Goal: Information Seeking & Learning: Find contact information

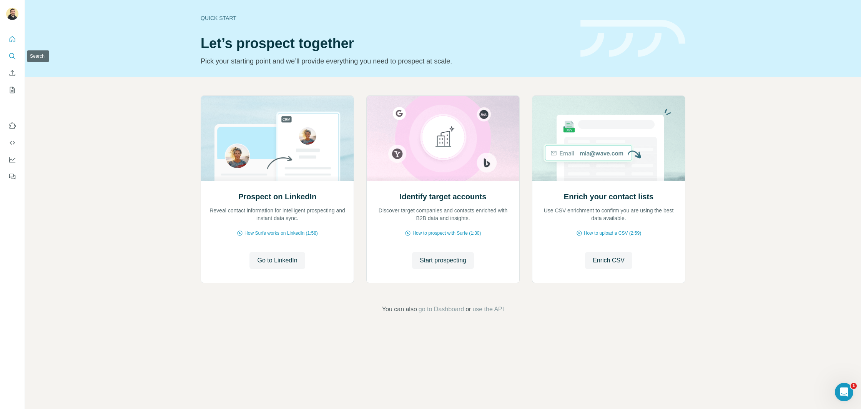
click at [10, 53] on icon "Search" at bounding box center [12, 56] width 8 height 8
click at [11, 56] on icon "Search" at bounding box center [12, 56] width 8 height 8
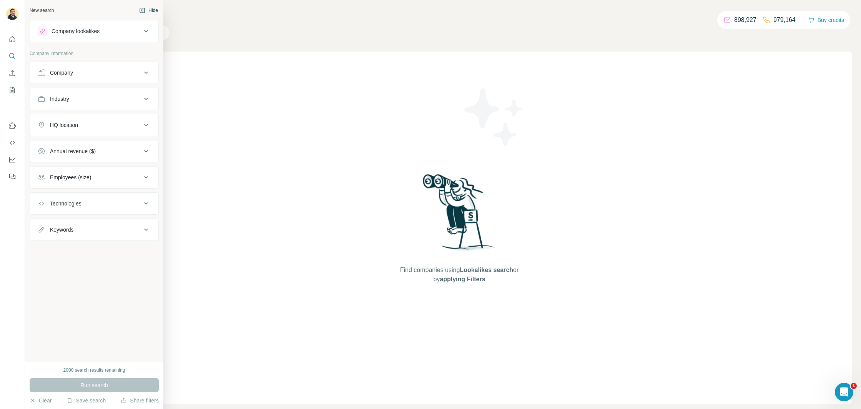
click at [145, 10] on button "Hide" at bounding box center [149, 11] width 30 height 12
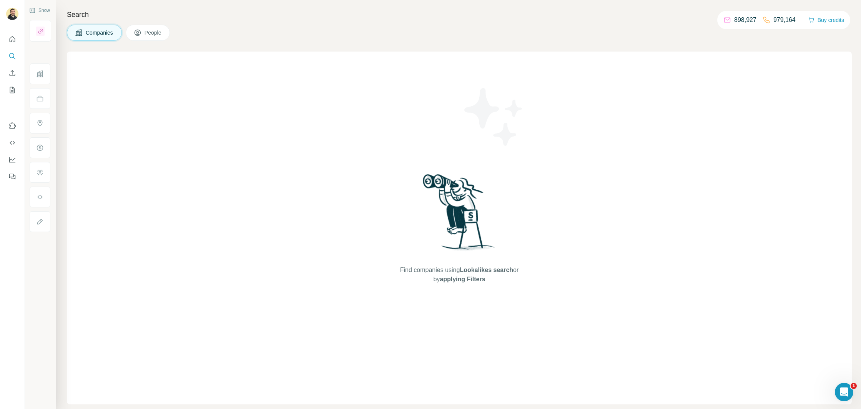
drag, startPoint x: 191, startPoint y: 136, endPoint x: 127, endPoint y: 109, distance: 69.8
click at [196, 133] on div "Find companies using Lookalikes search or by applying Filters" at bounding box center [459, 228] width 785 height 352
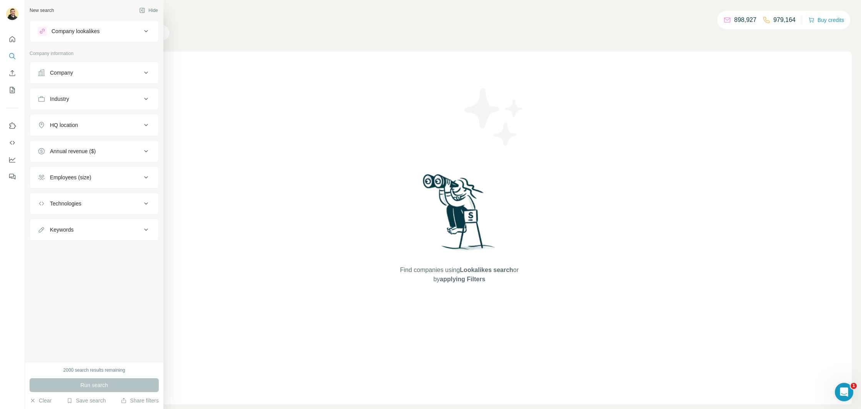
click at [68, 9] on div "New search Hide" at bounding box center [94, 11] width 129 height 12
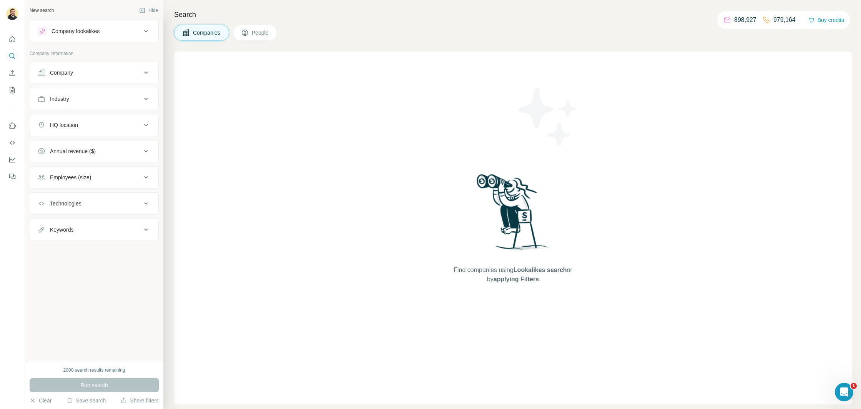
click at [68, 9] on div "New search Hide" at bounding box center [94, 11] width 129 height 12
drag, startPoint x: 71, startPoint y: 69, endPoint x: 71, endPoint y: 83, distance: 13.5
click at [71, 69] on div "Company" at bounding box center [61, 73] width 23 height 8
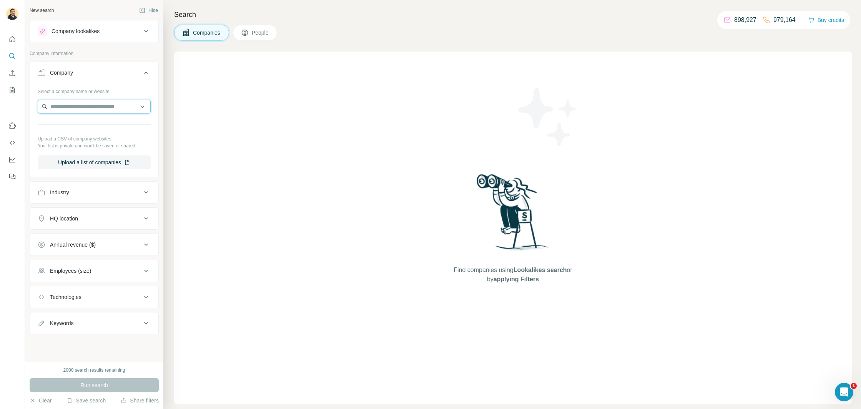
click at [73, 106] on input "text" at bounding box center [94, 107] width 113 height 14
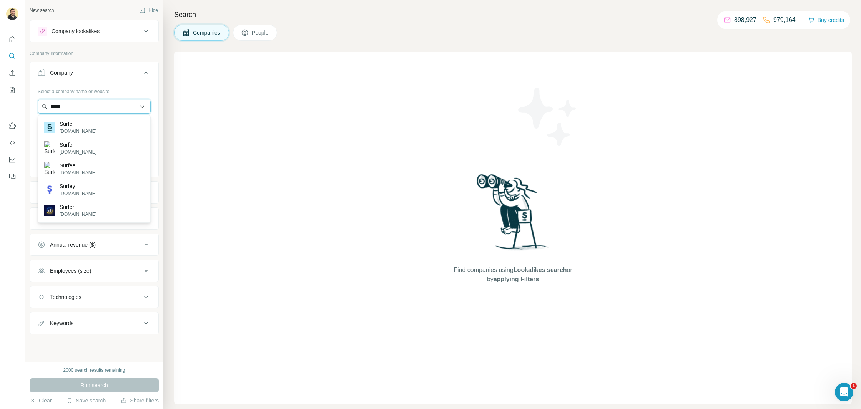
type input "*****"
drag, startPoint x: 90, startPoint y: 124, endPoint x: 79, endPoint y: 148, distance: 26.9
click at [89, 124] on div "Surfe surfe.com" at bounding box center [94, 127] width 109 height 21
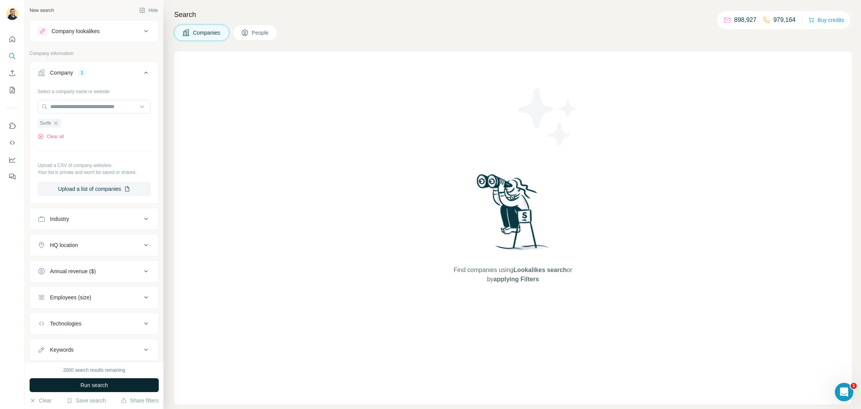
click at [99, 389] on button "Run search" at bounding box center [94, 385] width 129 height 14
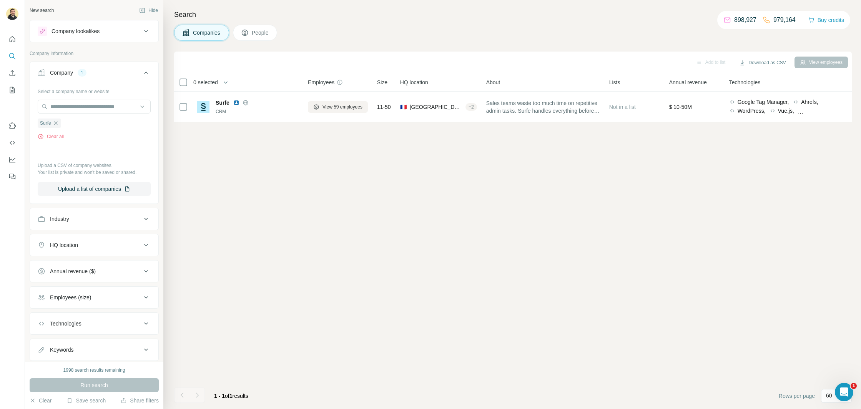
click at [253, 35] on button "People" at bounding box center [255, 33] width 45 height 16
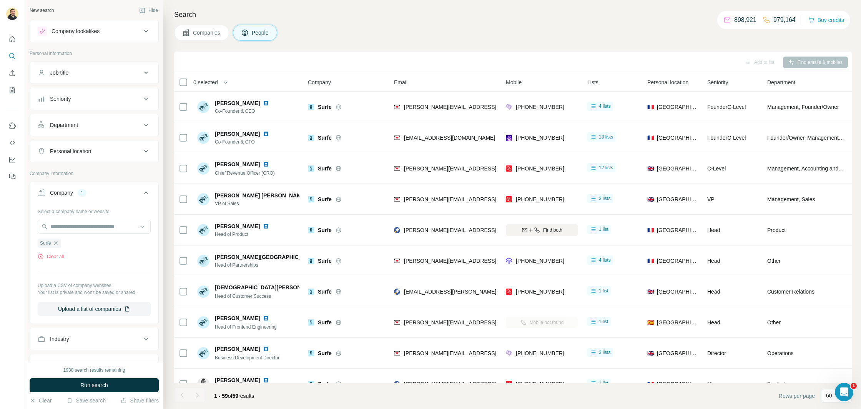
drag, startPoint x: 355, startPoint y: 36, endPoint x: 261, endPoint y: 38, distance: 93.8
click at [351, 36] on div "Companies People" at bounding box center [513, 33] width 678 height 16
click at [188, 34] on icon at bounding box center [186, 32] width 7 height 7
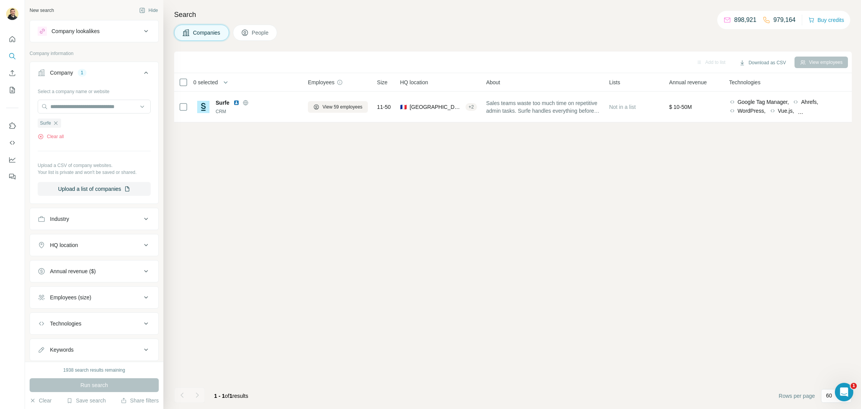
click at [259, 37] on button "People" at bounding box center [255, 33] width 45 height 16
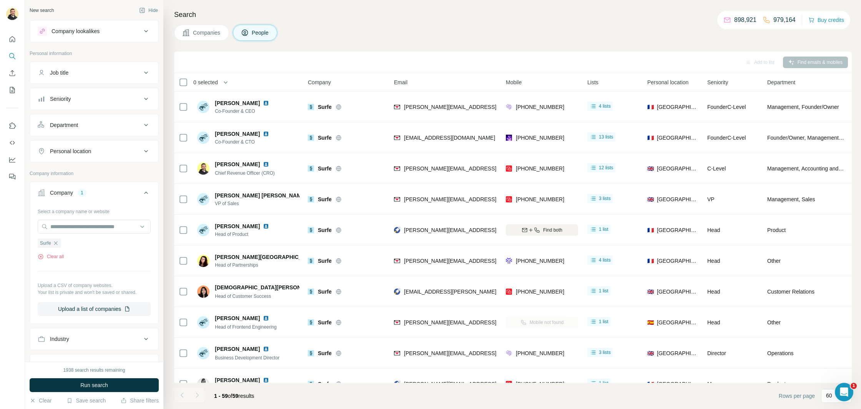
click at [207, 35] on span "Companies" at bounding box center [207, 33] width 28 height 8
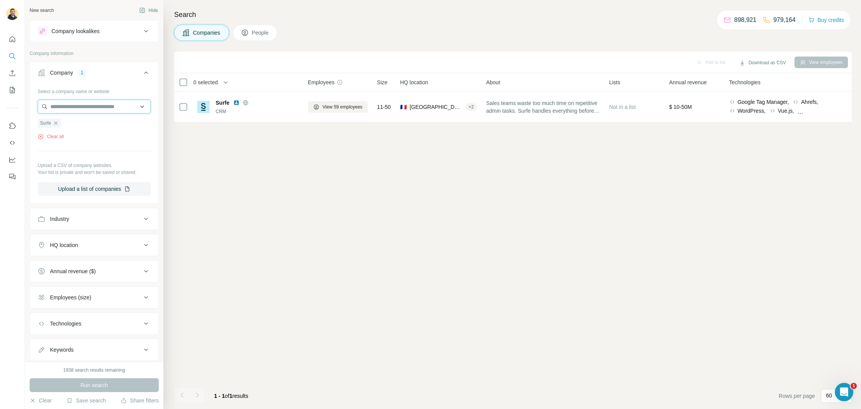
drag, startPoint x: 71, startPoint y: 107, endPoint x: 78, endPoint y: 108, distance: 6.2
click at [78, 108] on input "text" at bounding box center [94, 107] width 113 height 14
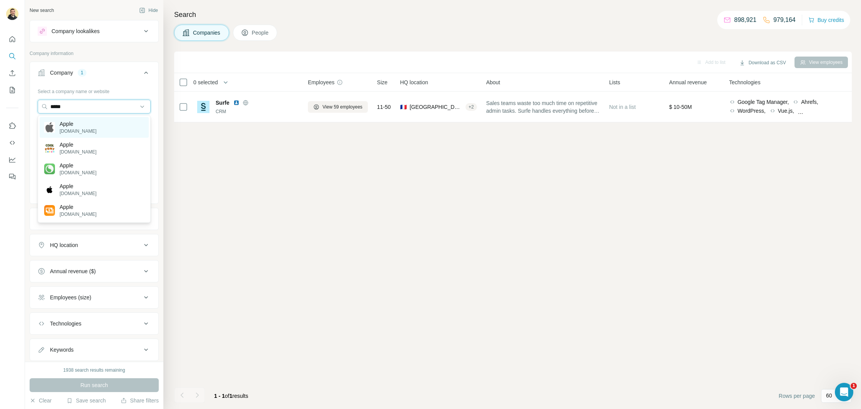
type input "*****"
click at [80, 131] on p "[DOMAIN_NAME]" at bounding box center [78, 131] width 37 height 7
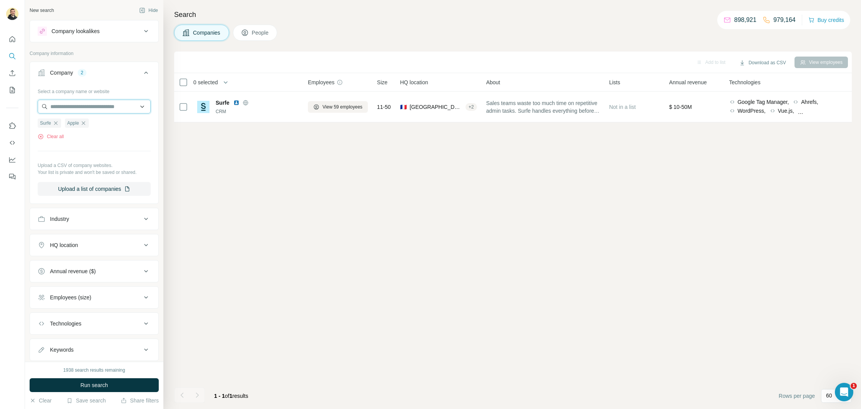
click at [80, 107] on input "text" at bounding box center [94, 107] width 113 height 14
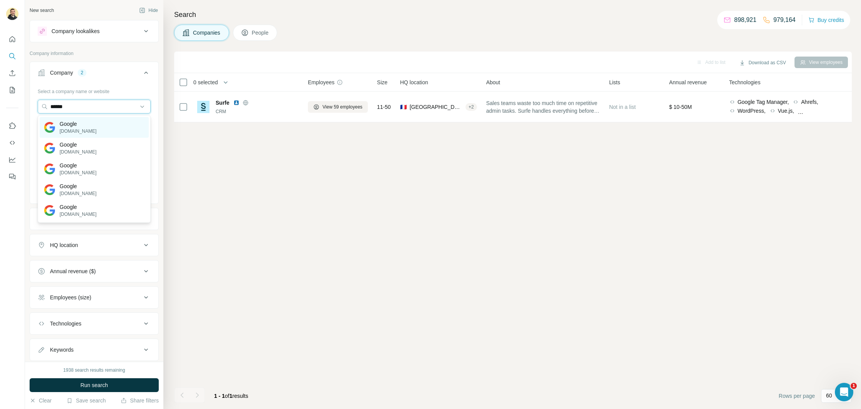
type input "******"
click at [74, 130] on p "[DOMAIN_NAME]" at bounding box center [78, 131] width 37 height 7
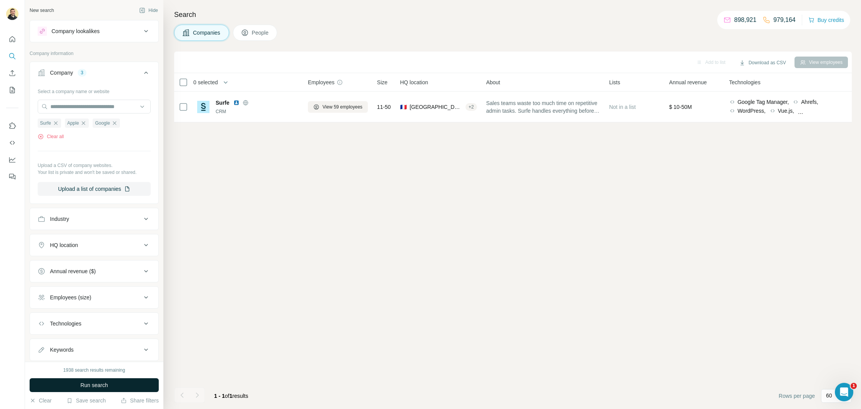
click at [120, 391] on button "Run search" at bounding box center [94, 385] width 129 height 14
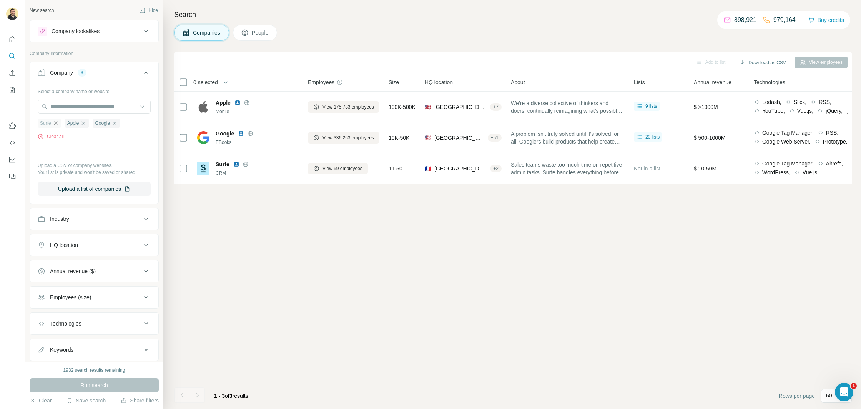
click at [56, 123] on icon "button" at bounding box center [55, 122] width 3 height 3
click at [56, 123] on icon "button" at bounding box center [56, 123] width 6 height 6
click at [56, 123] on div "Google" at bounding box center [51, 122] width 27 height 9
click at [58, 123] on icon "button" at bounding box center [60, 123] width 6 height 6
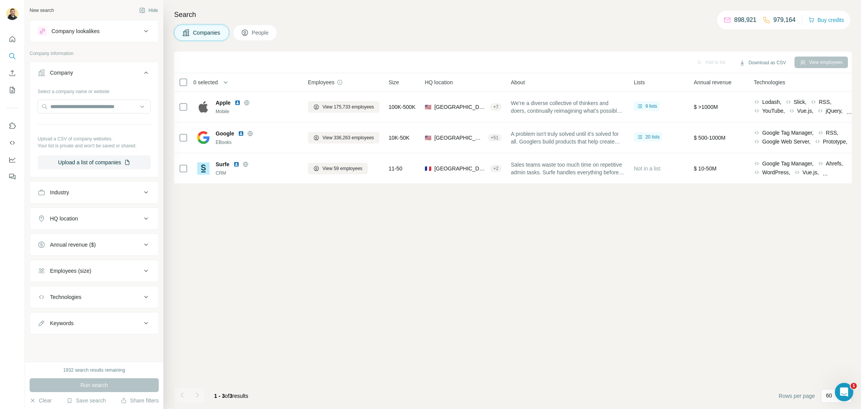
click at [263, 278] on div "Add to list Download as CSV View employees 0 selected Companies Employees Size …" at bounding box center [513, 230] width 678 height 357
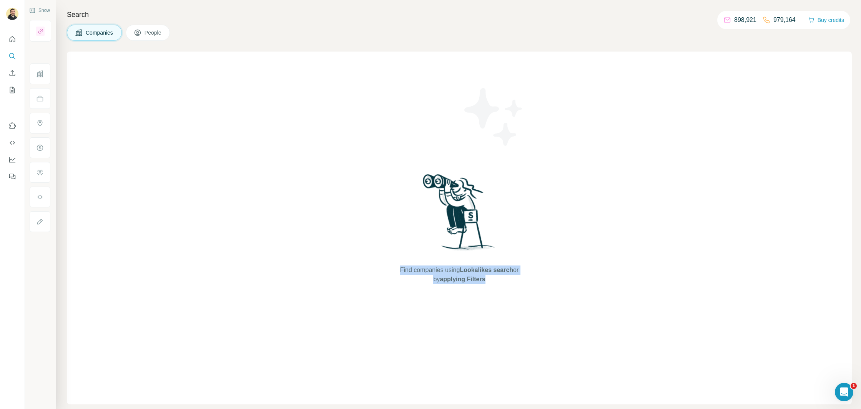
drag, startPoint x: 459, startPoint y: 273, endPoint x: 489, endPoint y: 284, distance: 31.6
click at [489, 284] on div "Find companies using Lookalikes search or by applying Filters" at bounding box center [459, 228] width 138 height 352
click at [534, 278] on div "Find companies using Lookalikes search or by applying Filters" at bounding box center [459, 228] width 785 height 352
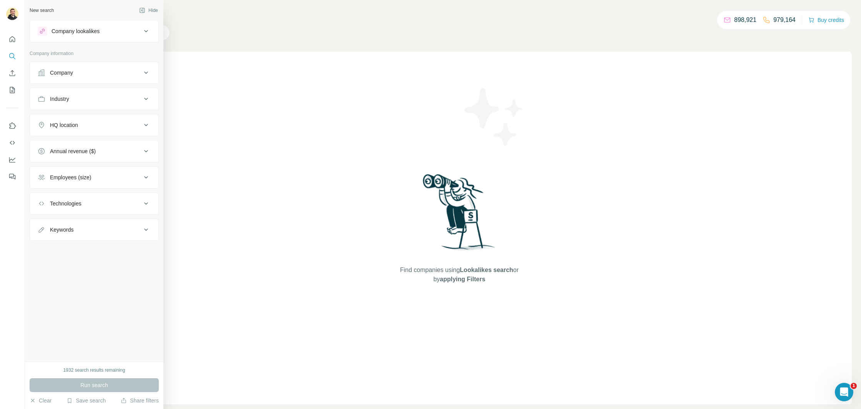
click at [71, 10] on div "New search Hide" at bounding box center [94, 11] width 129 height 12
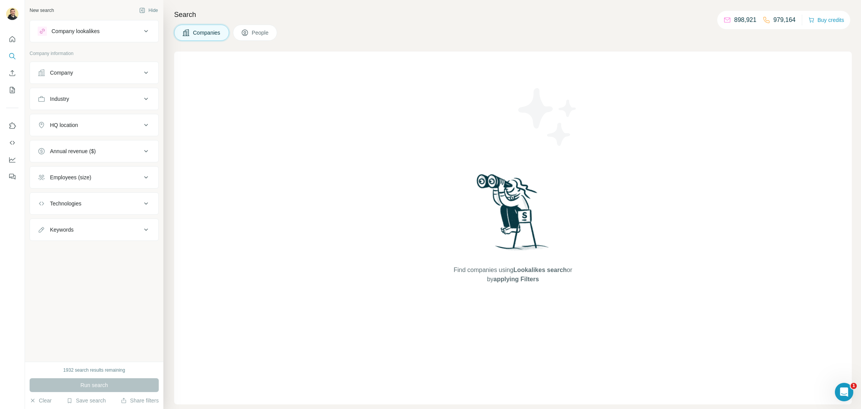
click at [68, 75] on div "Company" at bounding box center [61, 73] width 23 height 8
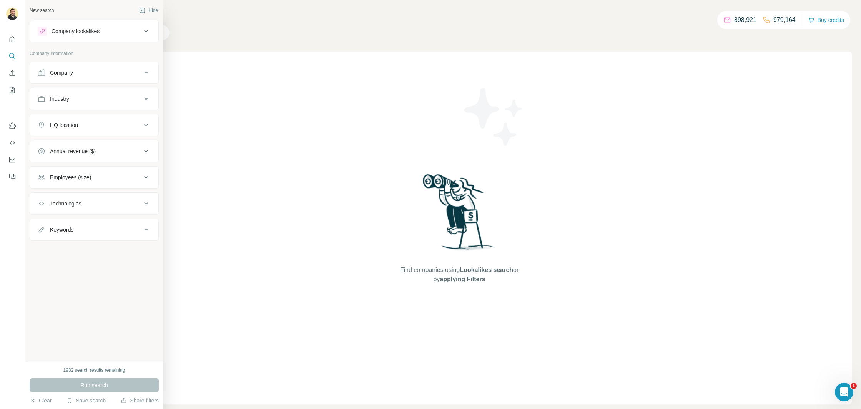
click at [101, 12] on div "New search Hide" at bounding box center [94, 11] width 129 height 12
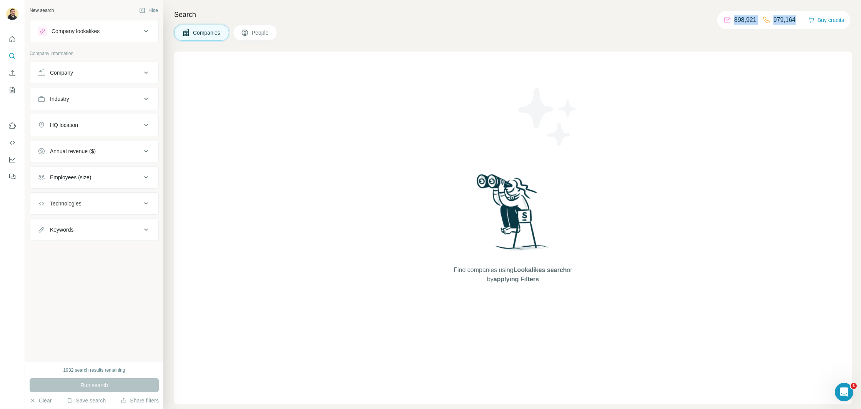
drag, startPoint x: 793, startPoint y: 19, endPoint x: 724, endPoint y: 20, distance: 69.6
click at [724, 20] on div "898,921 979,164 Buy credits" at bounding box center [783, 20] width 133 height 18
click at [595, 42] on div "Search Companies People Find companies using Lookalikes search or by applying F…" at bounding box center [512, 204] width 698 height 409
click at [111, 73] on div "Company" at bounding box center [90, 73] width 104 height 8
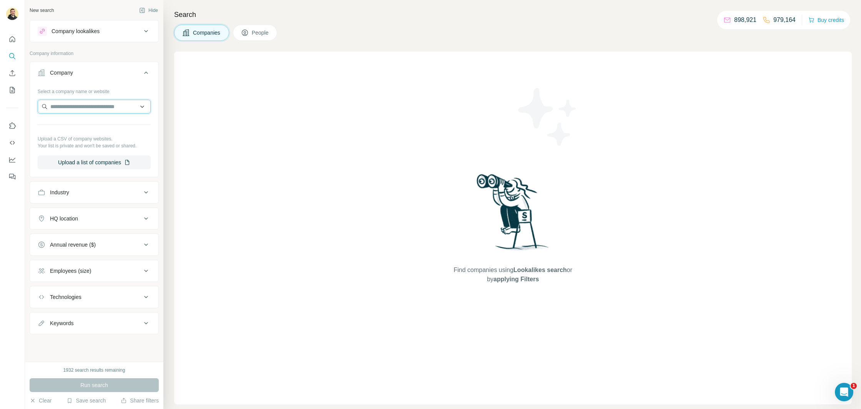
click at [86, 107] on input "text" at bounding box center [94, 107] width 113 height 14
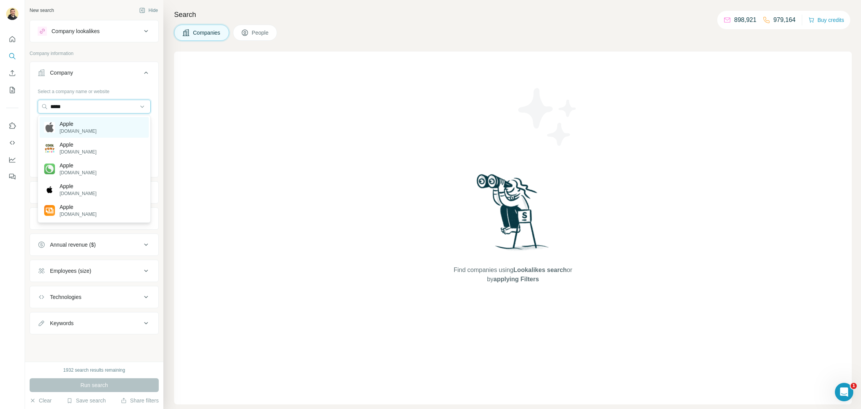
type input "*****"
click at [67, 129] on p "[DOMAIN_NAME]" at bounding box center [78, 131] width 37 height 7
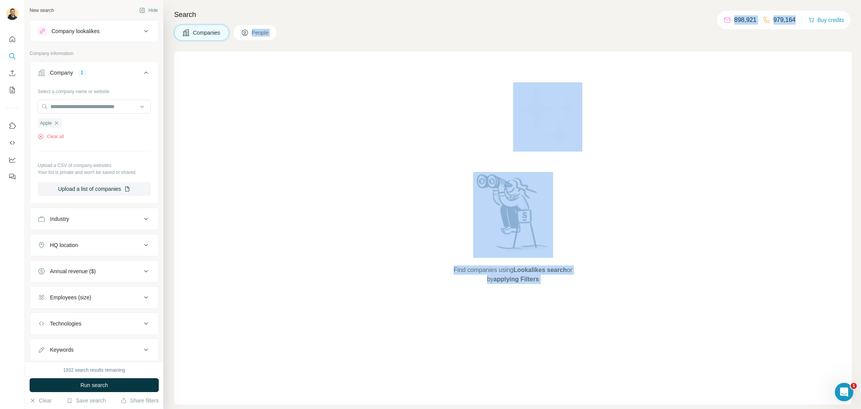
drag, startPoint x: 782, startPoint y: 19, endPoint x: 667, endPoint y: 40, distance: 117.6
click at [699, 23] on div "New search Hide Company lookalikes Company information Company 1 Select a compa…" at bounding box center [443, 204] width 836 height 409
click at [688, 41] on div "Search Companies People Find companies using Lookalikes search or by applying F…" at bounding box center [512, 204] width 698 height 409
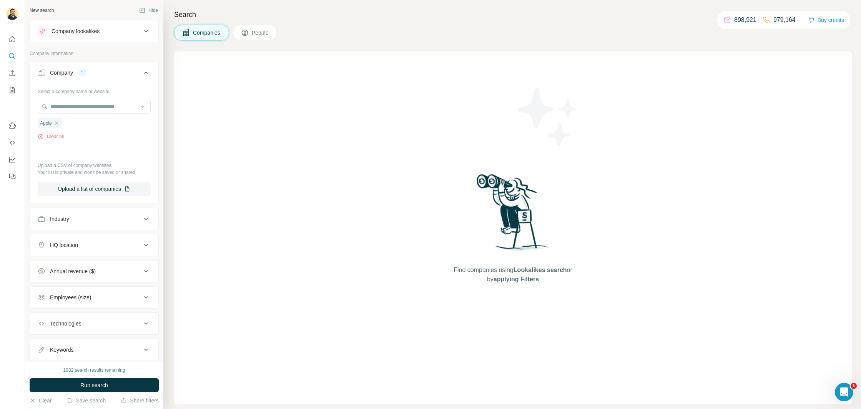
click at [742, 18] on p "898,921" at bounding box center [745, 19] width 22 height 9
drag, startPoint x: 791, startPoint y: 19, endPoint x: 713, endPoint y: 22, distance: 77.7
click at [717, 22] on div "898,921 979,164 Buy credits" at bounding box center [783, 20] width 133 height 18
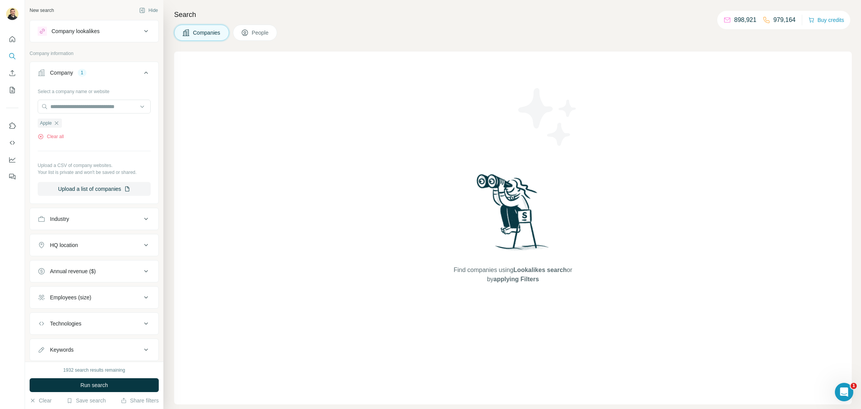
click at [703, 22] on div "Search Companies People Find companies using Lookalikes search or by applying F…" at bounding box center [512, 204] width 698 height 409
click at [707, 25] on div "Companies People" at bounding box center [513, 33] width 678 height 16
click at [269, 87] on div "Find companies using Lookalikes search or by applying Filters" at bounding box center [513, 228] width 678 height 352
click at [53, 138] on button "Clear all" at bounding box center [51, 136] width 26 height 7
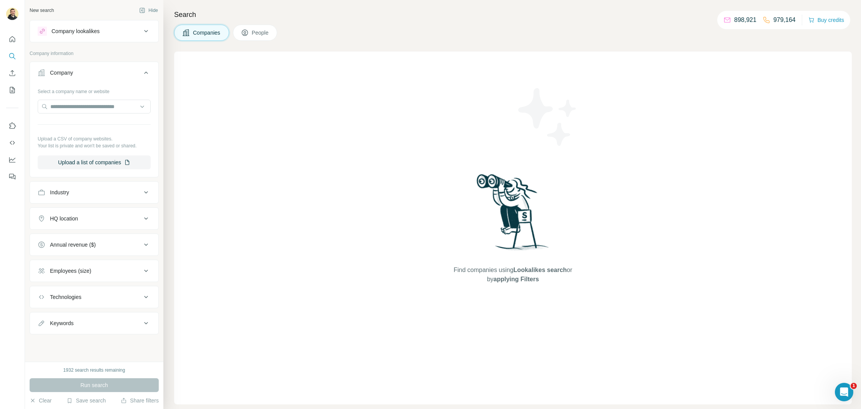
click at [107, 10] on div "New search Hide" at bounding box center [94, 11] width 129 height 12
click at [149, 10] on button "Hide" at bounding box center [149, 11] width 30 height 12
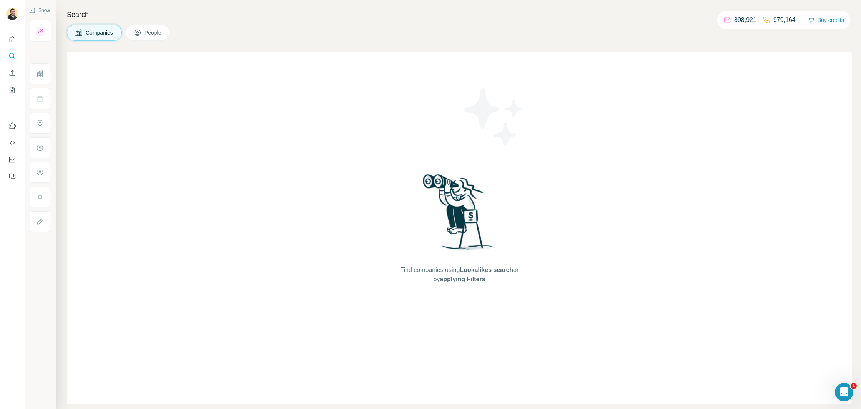
click at [153, 35] on span "People" at bounding box center [154, 33] width 18 height 8
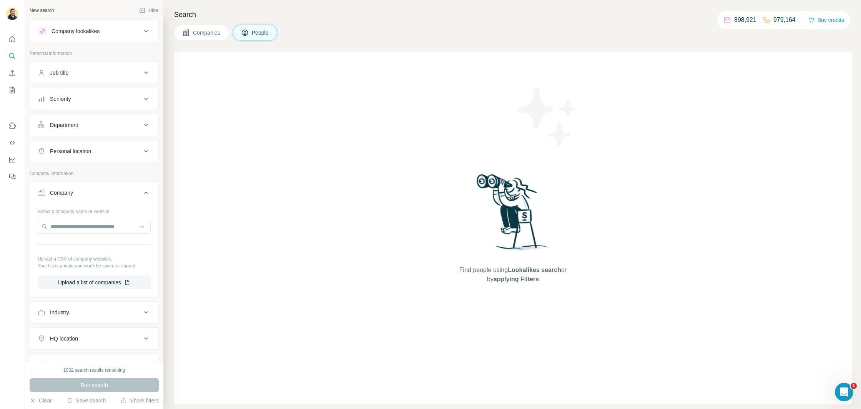
click at [191, 33] on button "Companies" at bounding box center [201, 33] width 55 height 16
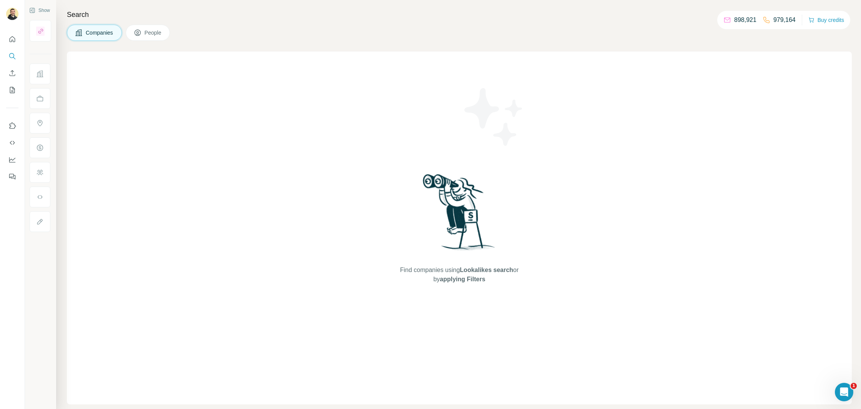
click at [146, 34] on span "People" at bounding box center [154, 33] width 18 height 8
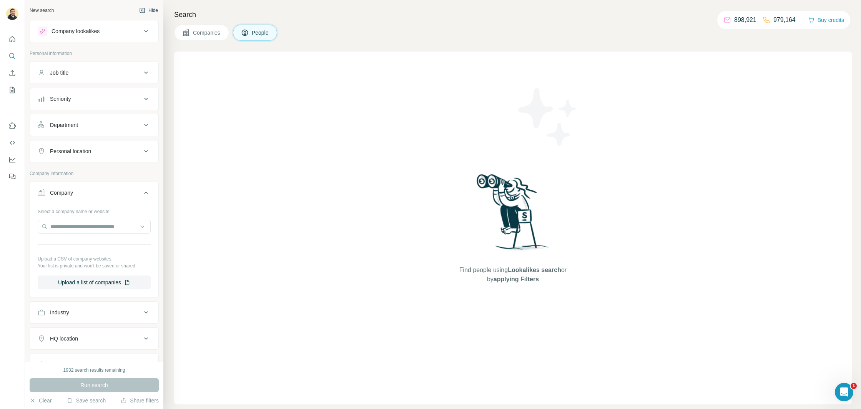
click at [149, 8] on button "Hide" at bounding box center [149, 11] width 30 height 12
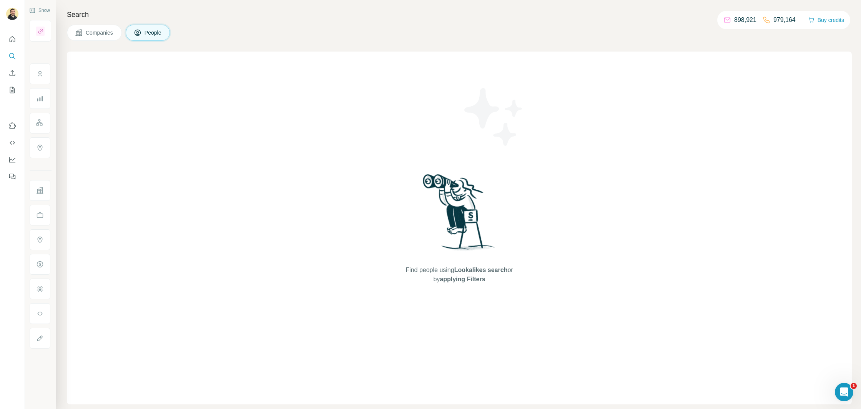
click at [111, 32] on span "Companies" at bounding box center [100, 33] width 28 height 8
click at [156, 32] on span "People" at bounding box center [154, 33] width 18 height 8
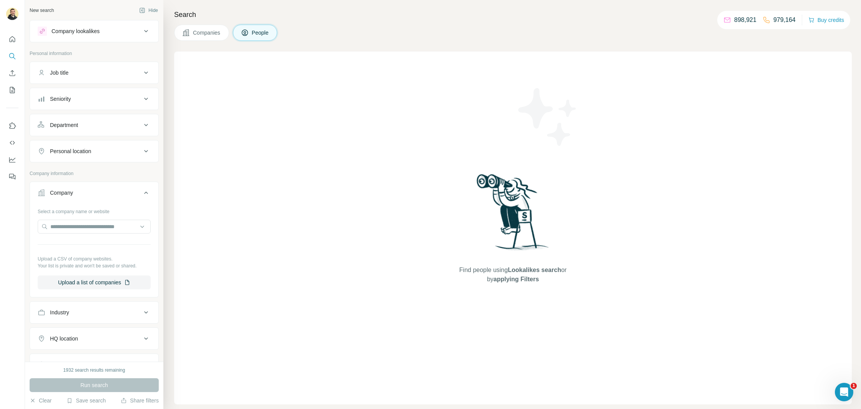
click at [193, 34] on span "Companies" at bounding box center [207, 33] width 28 height 8
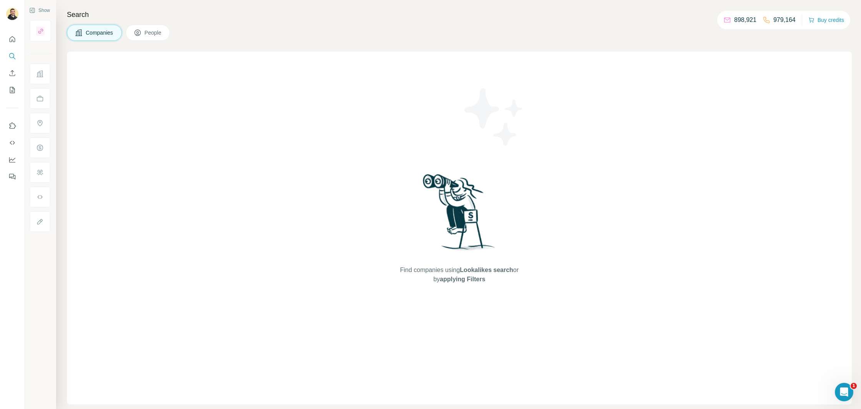
click at [157, 35] on span "People" at bounding box center [154, 33] width 18 height 8
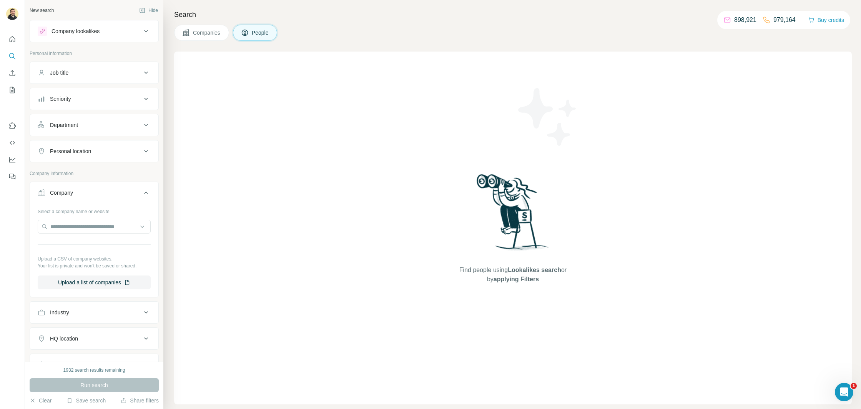
click at [190, 37] on button "Companies" at bounding box center [201, 33] width 55 height 16
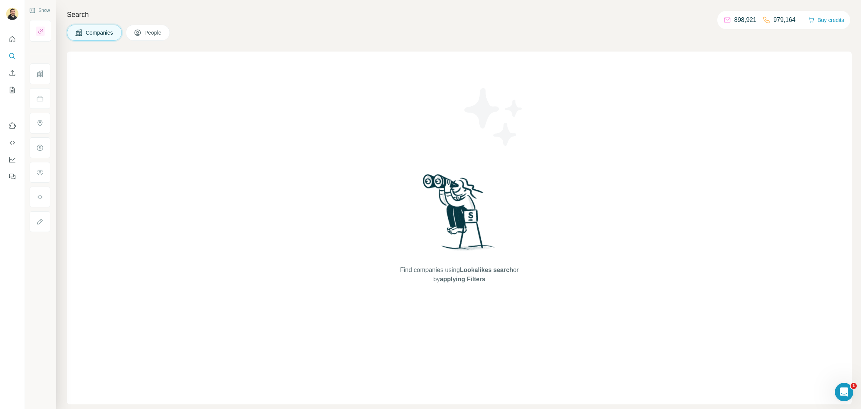
click at [148, 35] on span "People" at bounding box center [154, 33] width 18 height 8
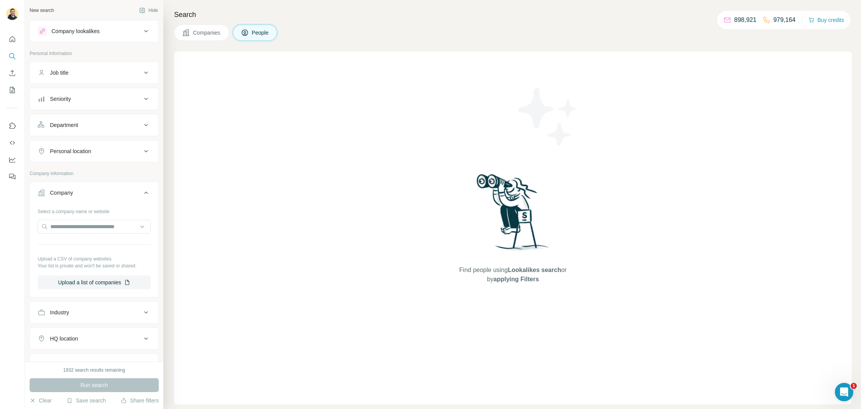
click at [188, 37] on button "Companies" at bounding box center [201, 33] width 55 height 16
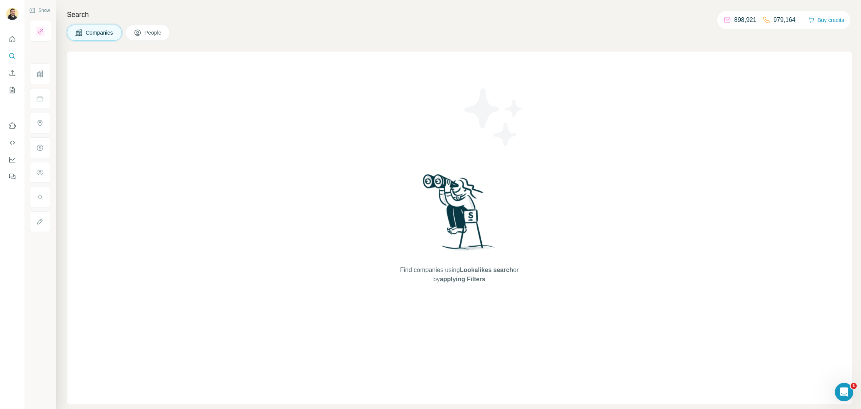
click at [141, 35] on icon at bounding box center [138, 33] width 8 height 8
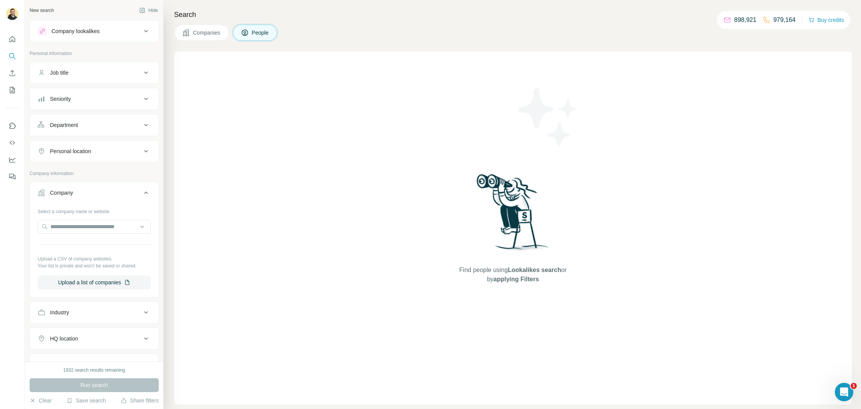
click at [191, 35] on button "Companies" at bounding box center [201, 33] width 55 height 16
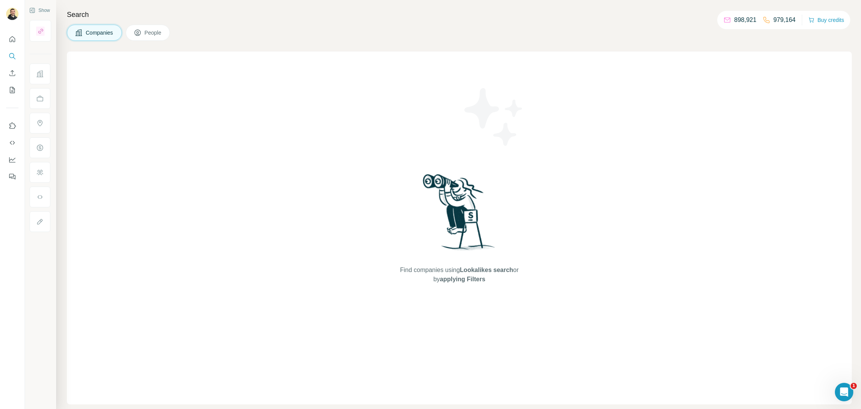
click at [147, 34] on span "People" at bounding box center [154, 33] width 18 height 8
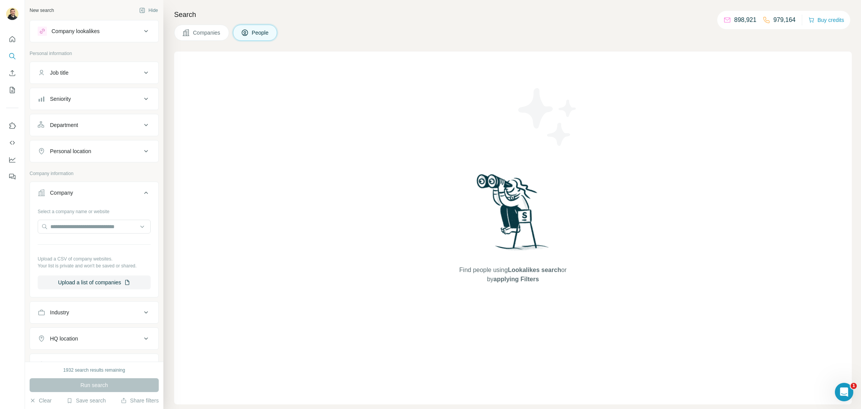
click at [192, 35] on button "Companies" at bounding box center [201, 33] width 55 height 16
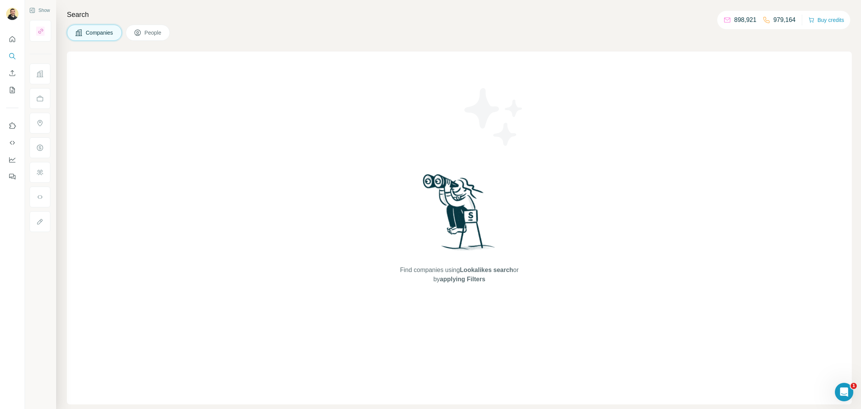
click at [150, 34] on span "People" at bounding box center [154, 33] width 18 height 8
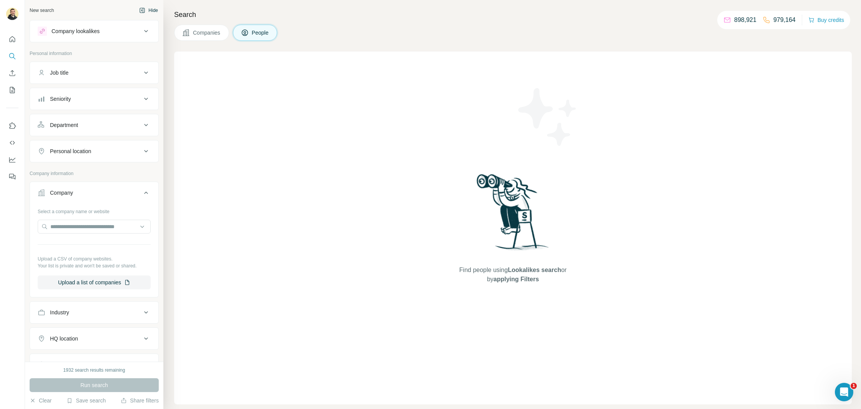
click at [147, 11] on button "Hide" at bounding box center [149, 11] width 30 height 12
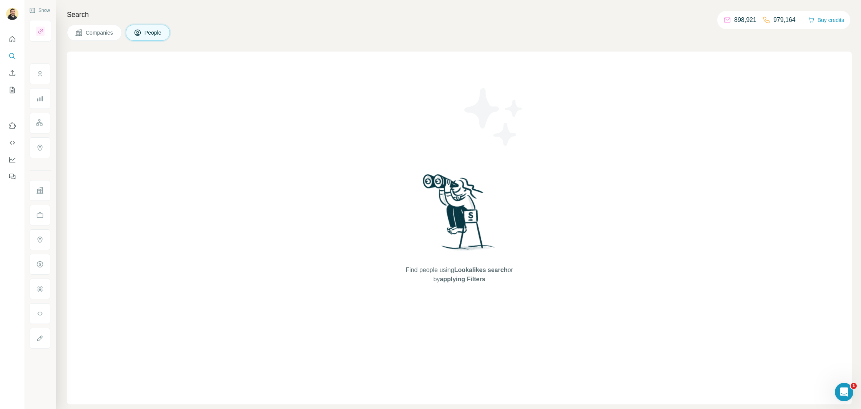
click at [163, 63] on div "Find people using Lookalikes search or by applying Filters" at bounding box center [459, 228] width 785 height 352
click at [99, 36] on span "Companies" at bounding box center [100, 33] width 28 height 8
click at [145, 36] on button "People" at bounding box center [148, 33] width 45 height 16
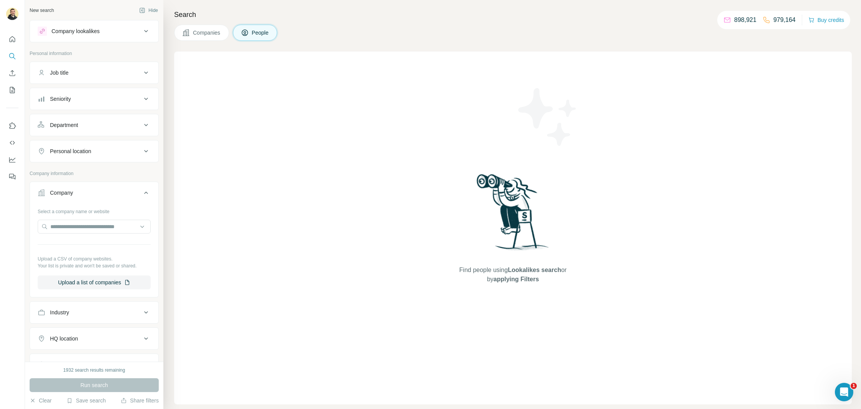
click at [62, 7] on div "New search Hide" at bounding box center [94, 11] width 129 height 12
click at [62, 11] on div "New search Hide" at bounding box center [94, 11] width 129 height 12
click at [156, 9] on button "Hide" at bounding box center [149, 11] width 30 height 12
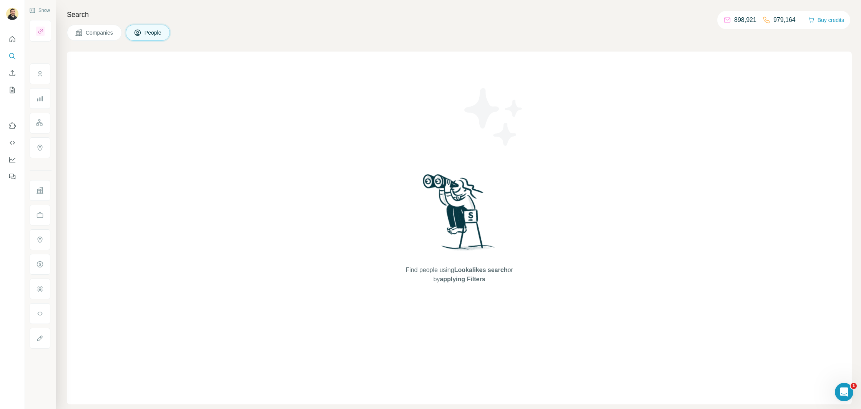
click at [168, 66] on div "Find people using Lookalikes search or by applying Filters" at bounding box center [459, 228] width 785 height 352
click at [107, 38] on button "Companies" at bounding box center [94, 33] width 55 height 16
click at [165, 35] on button "People" at bounding box center [148, 33] width 45 height 16
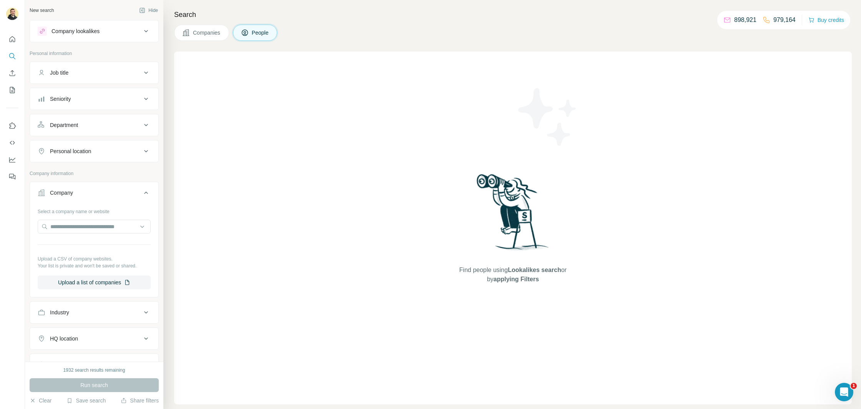
click at [204, 35] on span "Companies" at bounding box center [207, 33] width 28 height 8
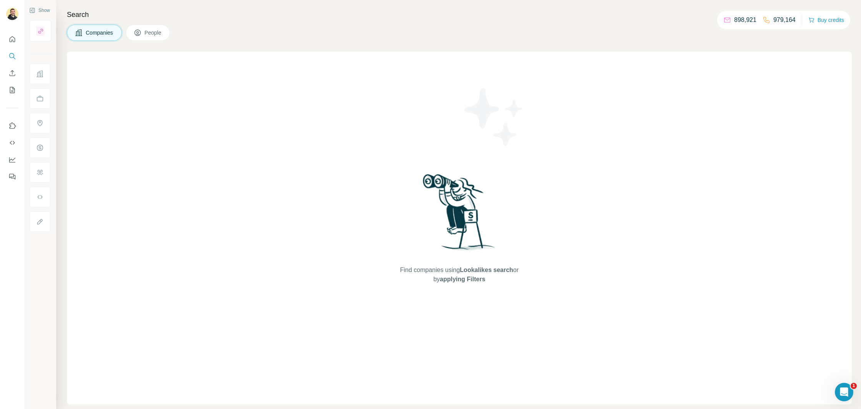
click at [154, 37] on button "People" at bounding box center [148, 33] width 45 height 16
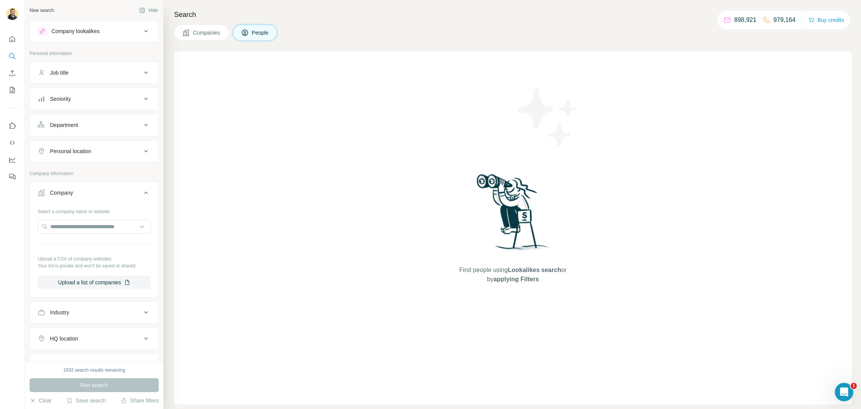
click at [188, 33] on icon at bounding box center [186, 33] width 8 height 8
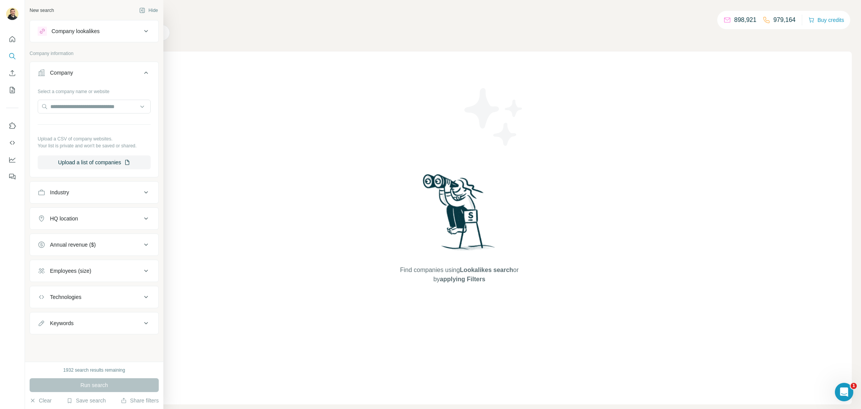
click at [89, 8] on div "New search Hide" at bounding box center [94, 11] width 129 height 12
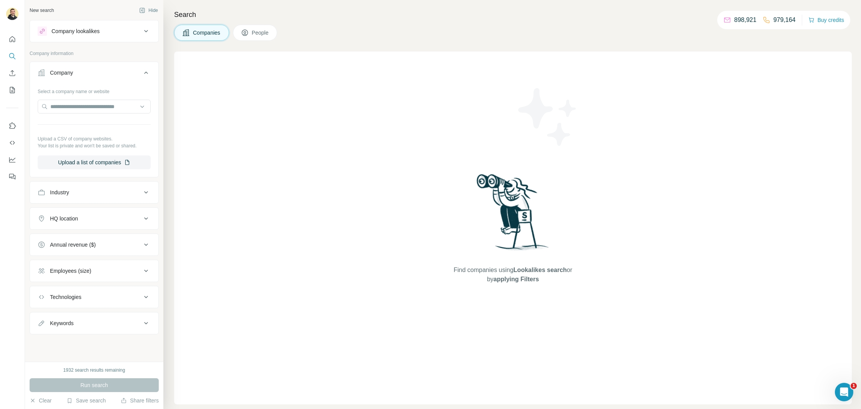
click at [223, 86] on div "Find companies using Lookalikes search or by applying Filters" at bounding box center [513, 228] width 678 height 352
click at [80, 34] on div "Company lookalikes" at bounding box center [76, 31] width 48 height 8
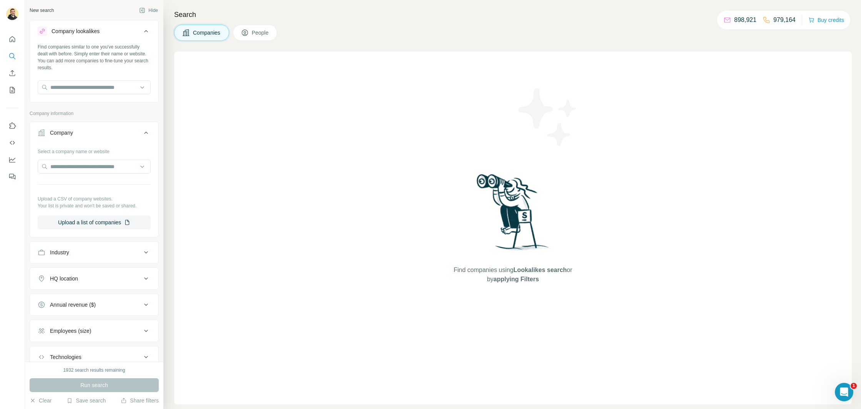
click at [80, 34] on div "Company lookalikes" at bounding box center [76, 31] width 48 height 8
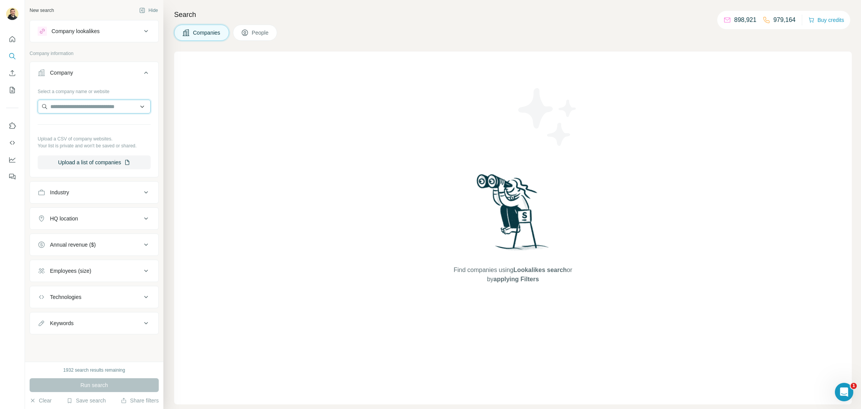
click at [75, 110] on input "text" at bounding box center [94, 107] width 113 height 14
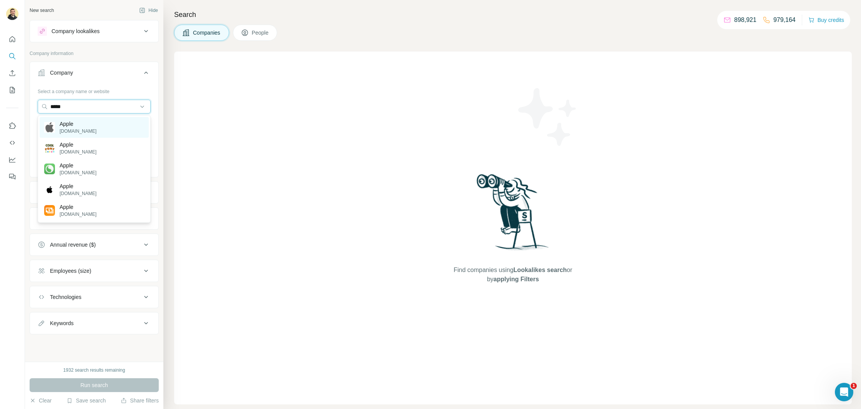
type input "*****"
click at [89, 131] on div "Apple [DOMAIN_NAME]" at bounding box center [94, 127] width 109 height 21
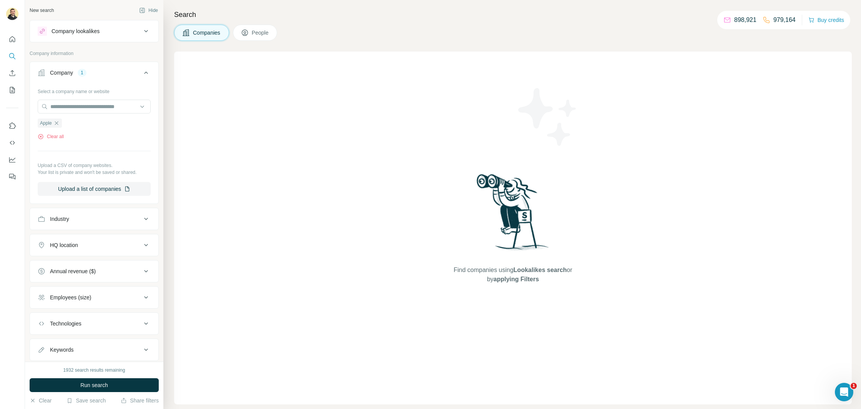
drag, startPoint x: 86, startPoint y: 386, endPoint x: 80, endPoint y: 288, distance: 99.0
click at [87, 385] on span "Run search" at bounding box center [94, 385] width 28 height 8
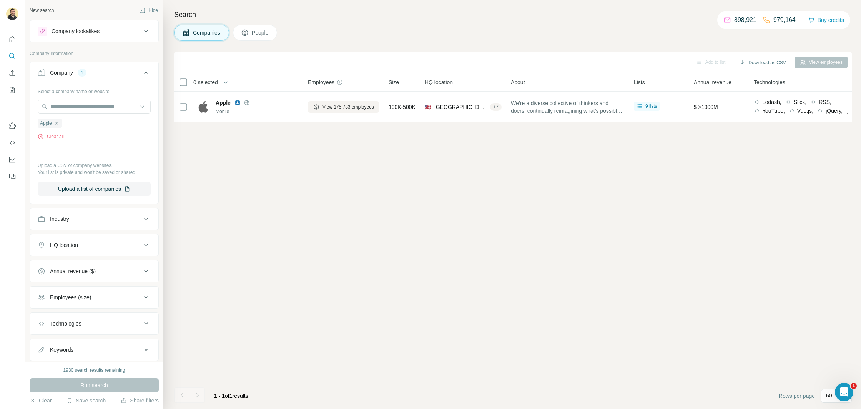
click at [229, 150] on div "Add to list Download as CSV View employees 0 selected Companies Employees Size …" at bounding box center [513, 230] width 678 height 357
click at [56, 123] on icon "button" at bounding box center [56, 123] width 6 height 6
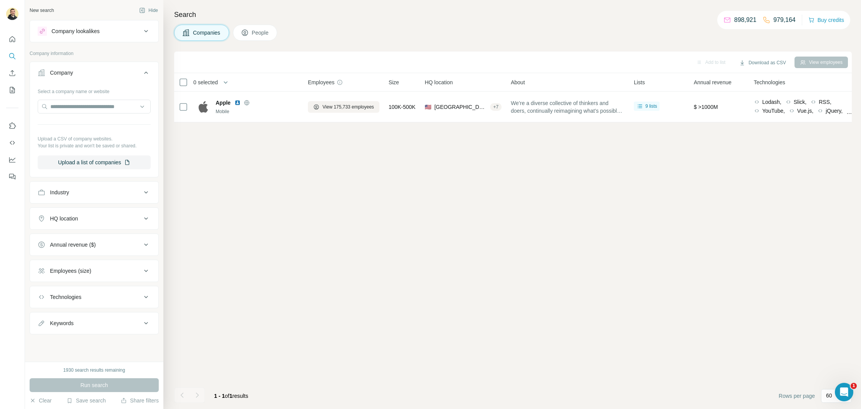
drag, startPoint x: 71, startPoint y: 261, endPoint x: 71, endPoint y: 239, distance: 22.7
click at [71, 241] on ul "Company Select a company name or website Upload a CSV of company websites. Your…" at bounding box center [94, 198] width 129 height 273
click at [60, 106] on input "text" at bounding box center [94, 107] width 113 height 14
click at [239, 182] on div "Add to list Download as CSV View employees 0 selected Companies Employees Size …" at bounding box center [513, 230] width 678 height 357
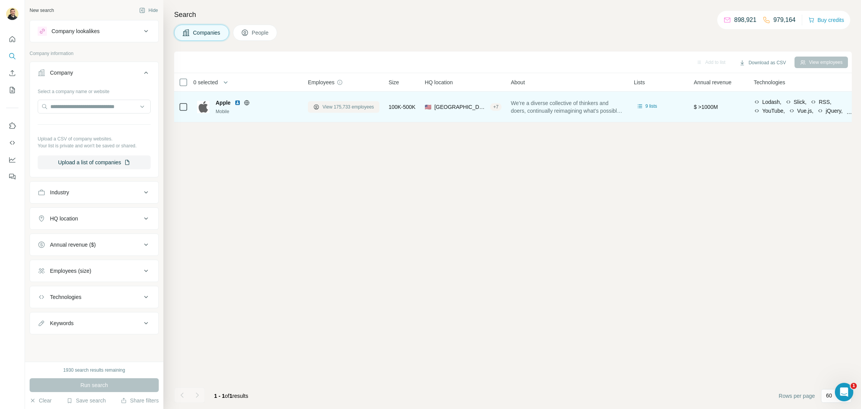
click at [332, 108] on span "View 175,733 employees" at bounding box center [348, 106] width 52 height 7
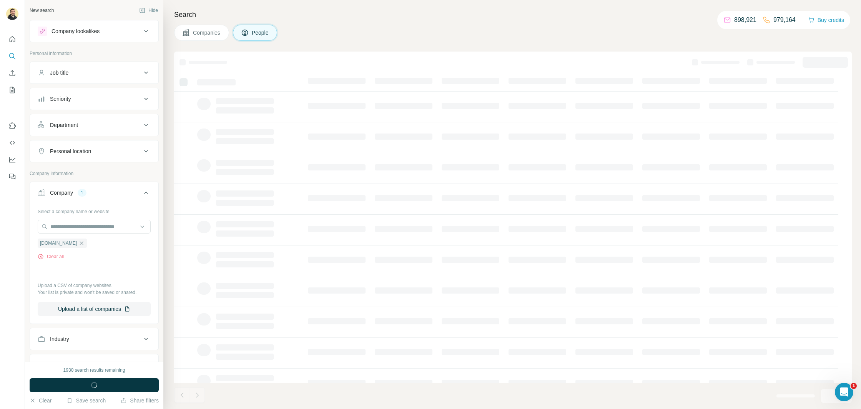
click at [206, 39] on button "Companies" at bounding box center [201, 33] width 55 height 16
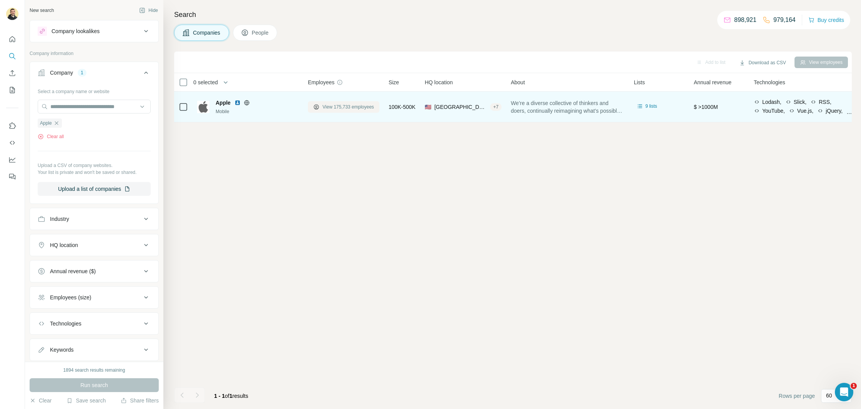
click at [352, 108] on span "View 175,733 employees" at bounding box center [348, 106] width 52 height 7
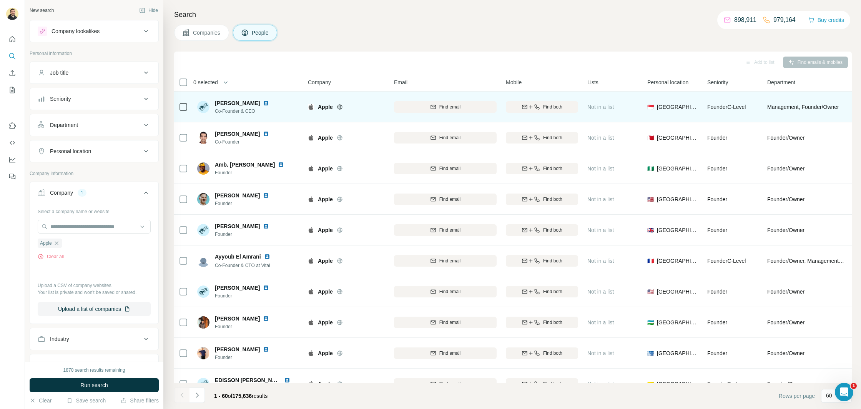
click at [198, 33] on span "Companies" at bounding box center [207, 33] width 28 height 8
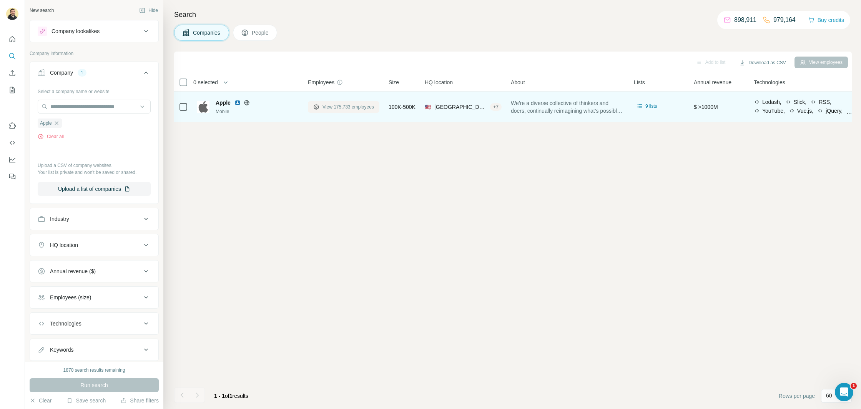
click at [339, 107] on span "View 175,733 employees" at bounding box center [348, 106] width 52 height 7
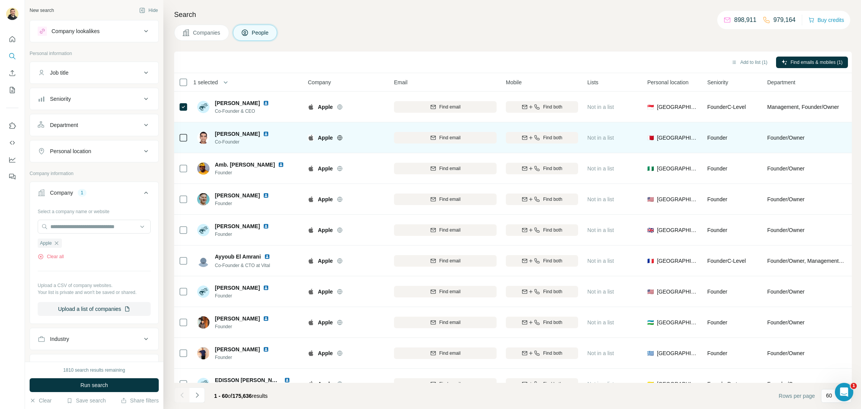
click at [183, 143] on div at bounding box center [183, 137] width 9 height 21
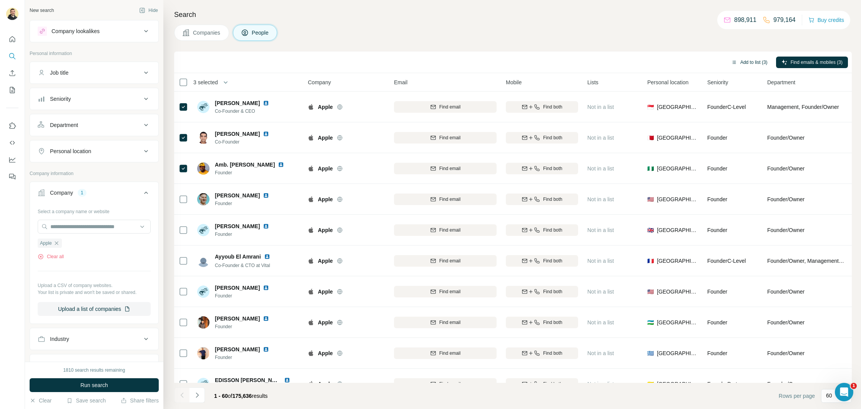
click at [751, 60] on button "Add to list (3)" at bounding box center [749, 63] width 47 height 12
click at [750, 60] on button "Add to list (3)" at bounding box center [749, 63] width 47 height 12
click at [745, 62] on button "Add to list (3)" at bounding box center [749, 63] width 47 height 12
click at [696, 57] on div "Add to list (3) Find emails & mobiles (3)" at bounding box center [513, 61] width 670 height 13
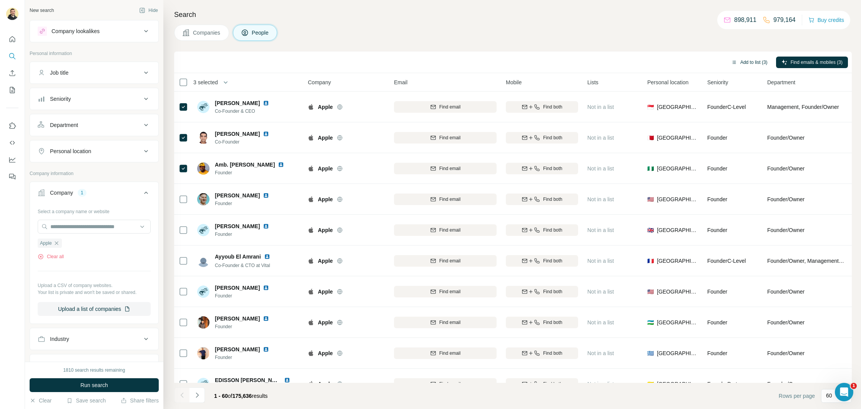
click at [744, 62] on button "Add to list (3)" at bounding box center [749, 63] width 47 height 12
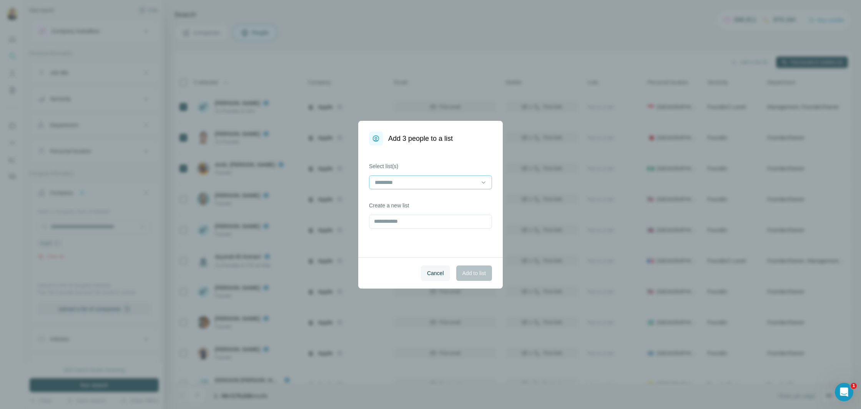
click at [428, 184] on input at bounding box center [426, 182] width 104 height 8
click at [429, 270] on span "Cancel" at bounding box center [435, 273] width 17 height 8
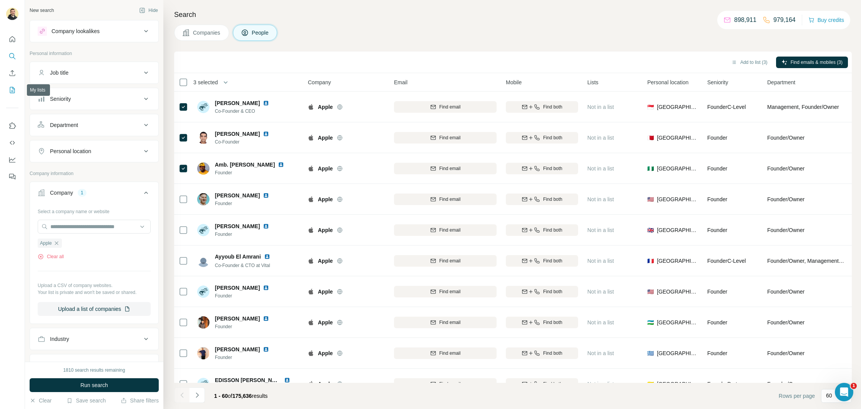
click at [11, 89] on icon "My lists" at bounding box center [12, 90] width 8 height 8
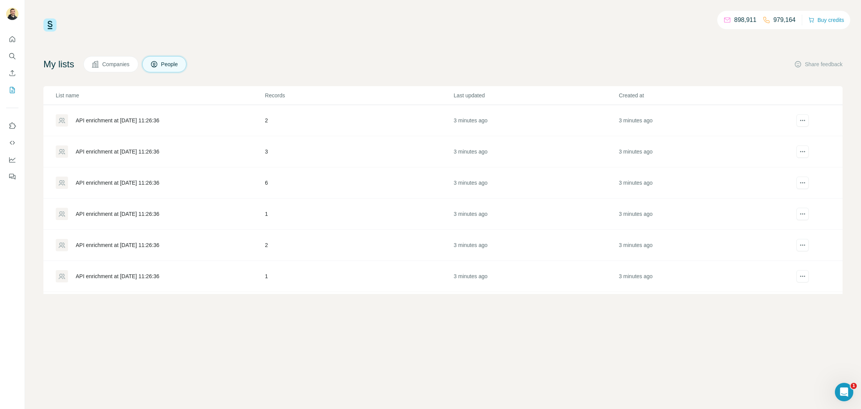
click at [145, 120] on div "API enrichment at [DATE] 11:26:36" at bounding box center [118, 120] width 84 height 8
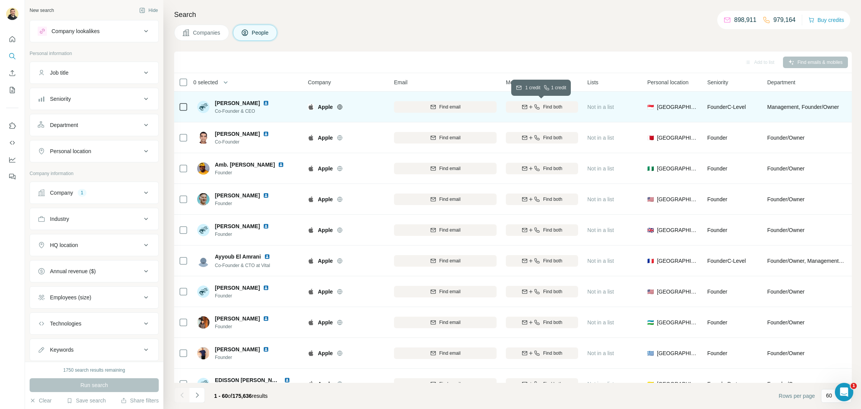
click at [546, 108] on span "Find both" at bounding box center [552, 106] width 19 height 7
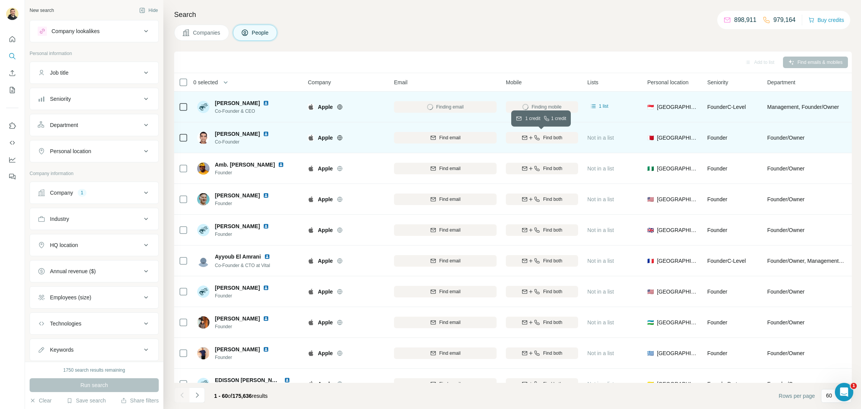
click at [539, 136] on icon "button" at bounding box center [537, 138] width 6 height 6
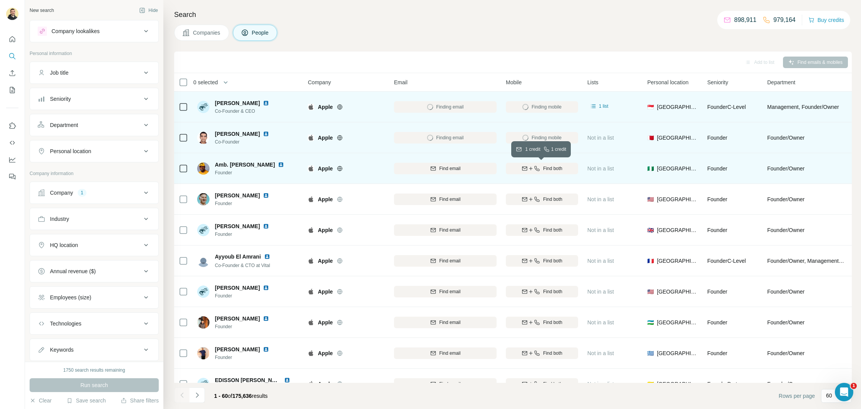
click at [541, 170] on div "Find both" at bounding box center [542, 168] width 72 height 7
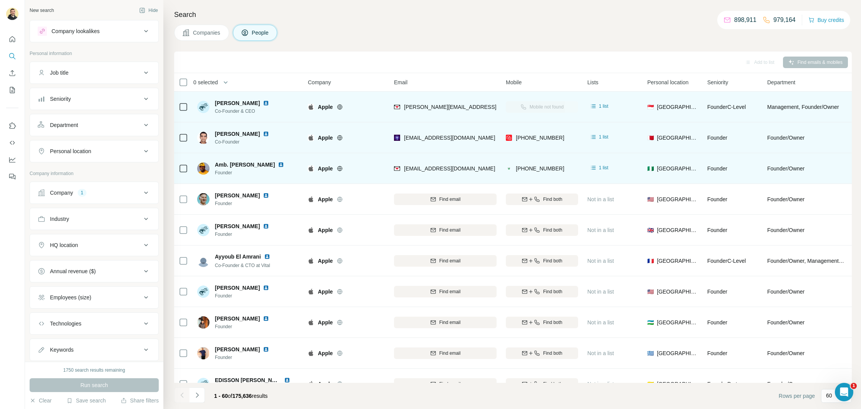
click at [187, 36] on icon at bounding box center [186, 33] width 8 height 8
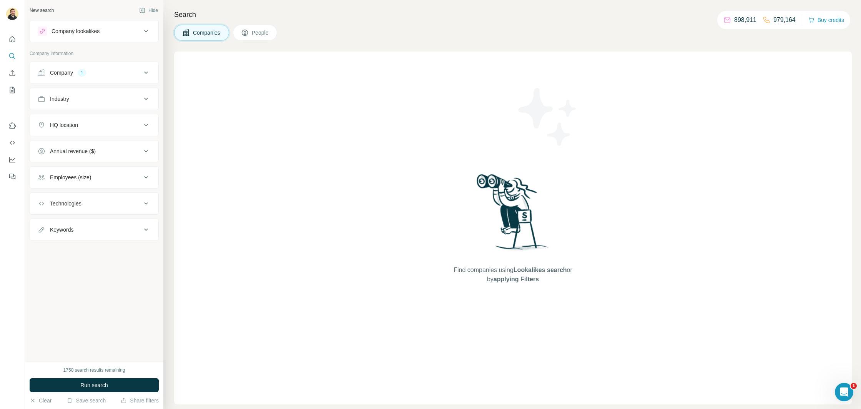
click at [260, 40] on button "People" at bounding box center [255, 33] width 45 height 16
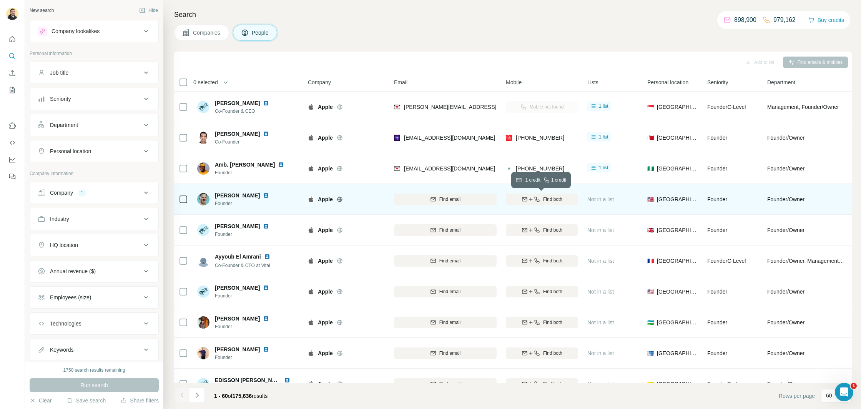
click at [535, 201] on icon "button" at bounding box center [537, 199] width 6 height 6
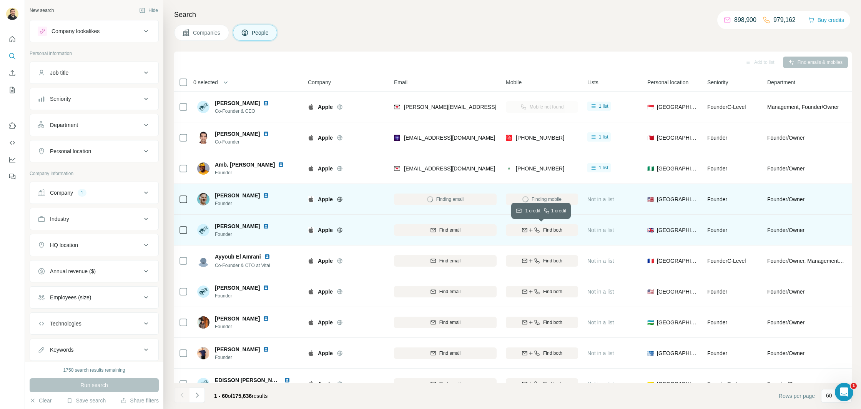
click at [534, 233] on div "Find both" at bounding box center [542, 229] width 72 height 7
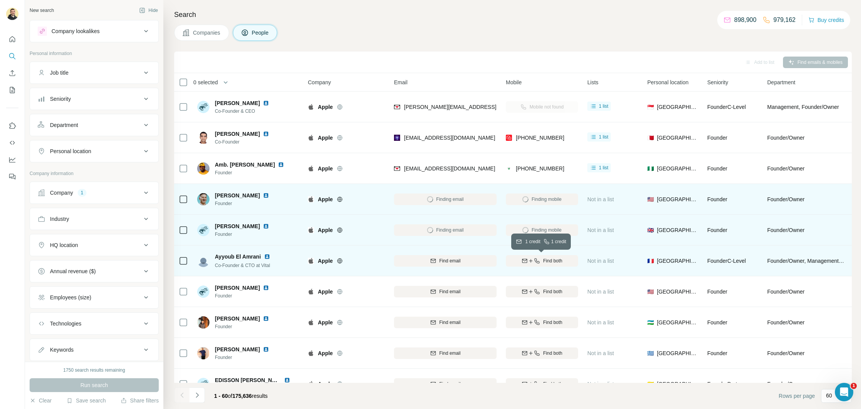
click at [549, 257] on span "Find both" at bounding box center [552, 260] width 19 height 7
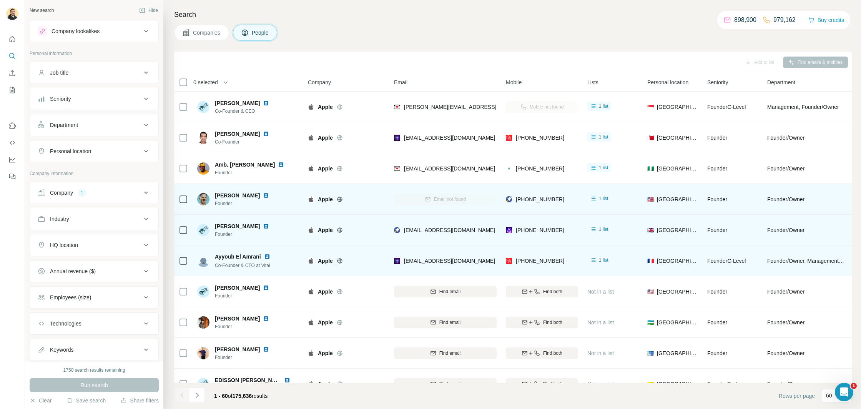
click at [200, 33] on span "Companies" at bounding box center [207, 33] width 28 height 8
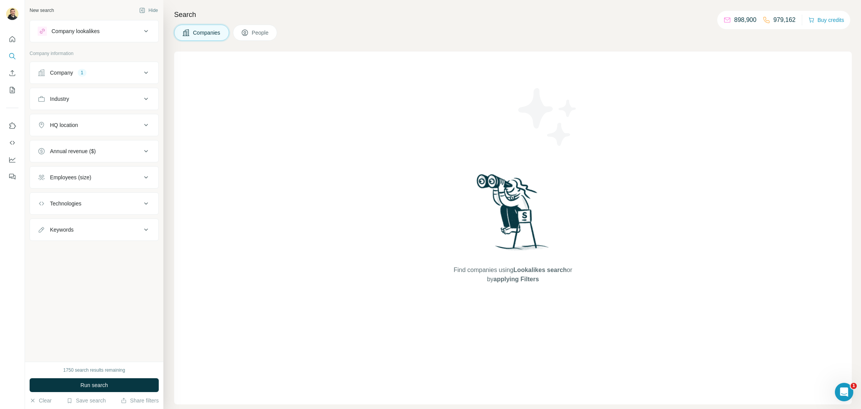
click at [91, 77] on button "Company 1" at bounding box center [94, 72] width 128 height 18
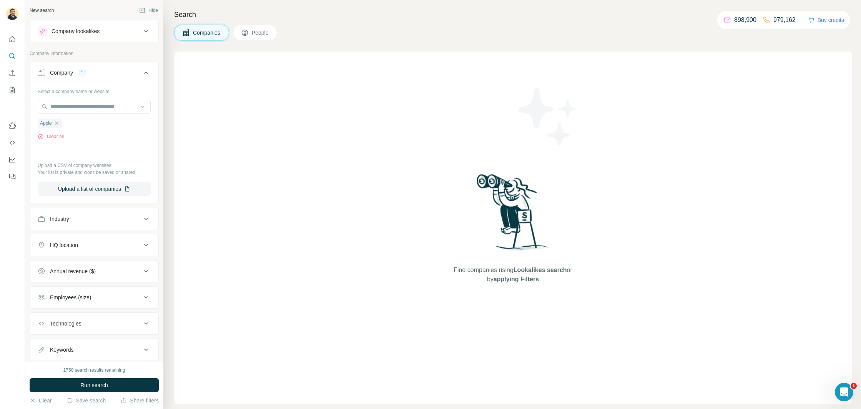
click at [141, 9] on icon "button" at bounding box center [142, 10] width 6 height 6
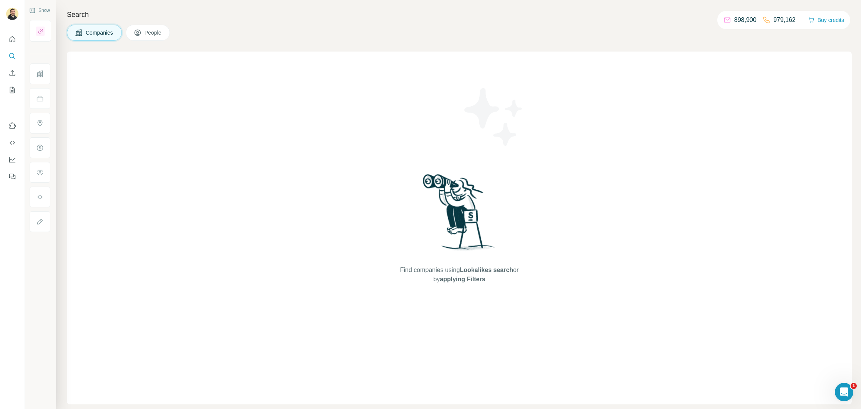
click at [146, 10] on h4 "Search" at bounding box center [459, 14] width 785 height 11
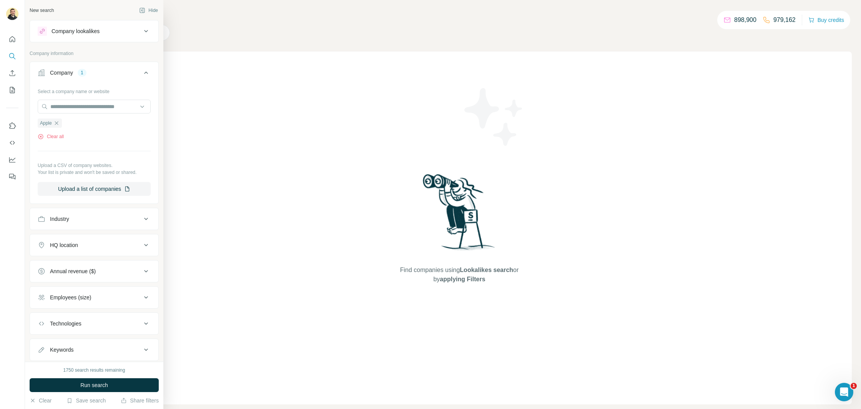
click at [66, 10] on div "New search Hide" at bounding box center [94, 11] width 129 height 12
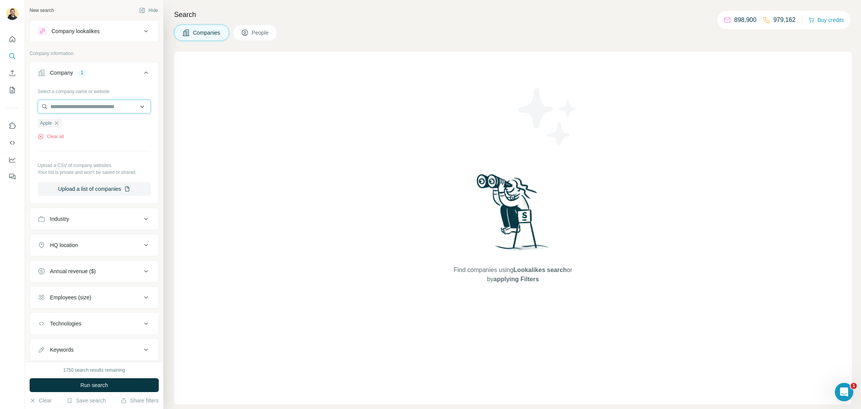
click at [63, 109] on input "text" at bounding box center [94, 107] width 113 height 14
click at [106, 149] on div "Select a company name or website Apple Clear all Upload a CSV of company websit…" at bounding box center [94, 140] width 113 height 111
click at [94, 388] on span "Run search" at bounding box center [94, 385] width 28 height 8
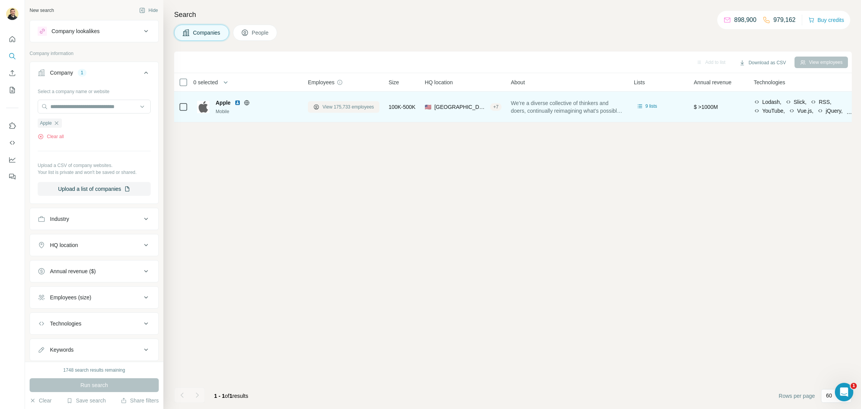
click at [335, 108] on span "View 175,733 employees" at bounding box center [348, 106] width 52 height 7
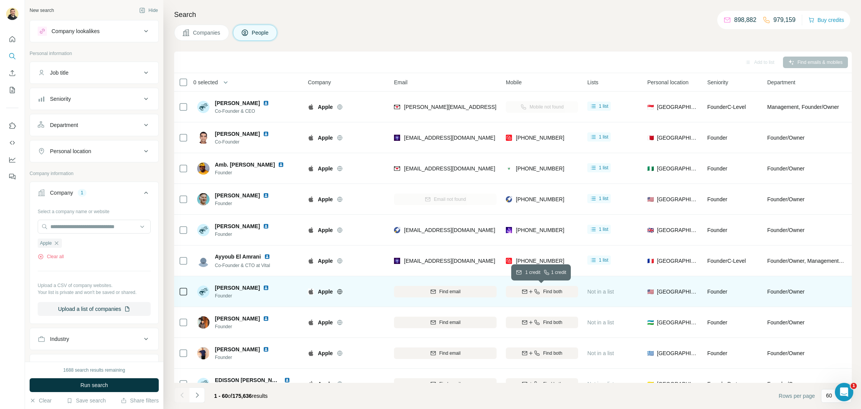
click at [550, 289] on span "Find both" at bounding box center [552, 291] width 19 height 7
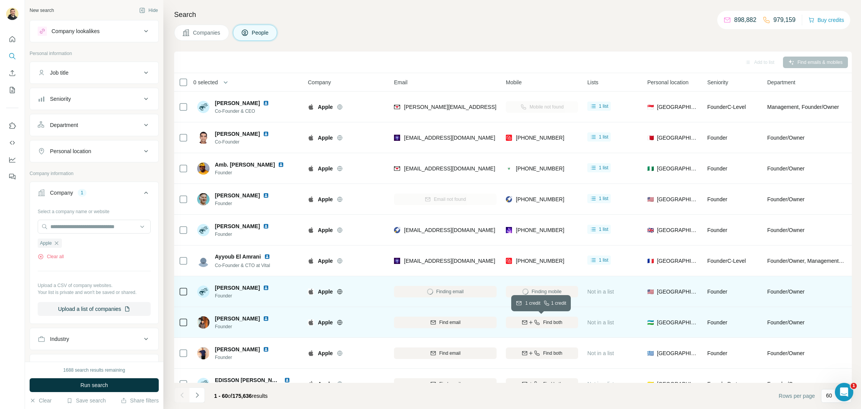
click at [548, 324] on span "Find both" at bounding box center [552, 322] width 19 height 7
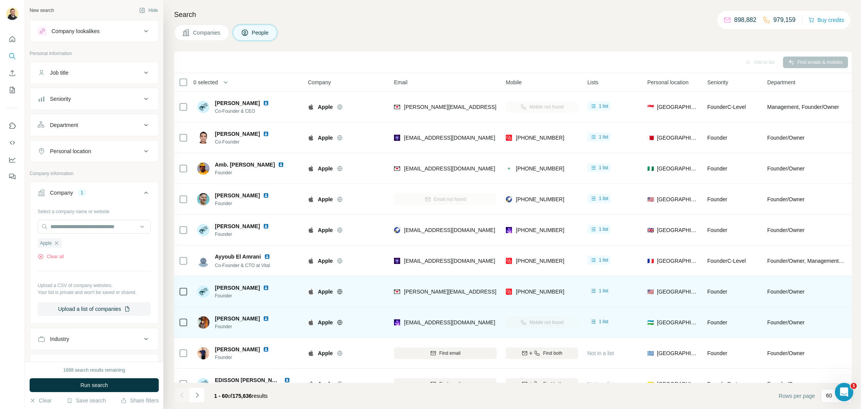
click at [771, 40] on div "Companies People" at bounding box center [513, 33] width 678 height 16
click at [58, 241] on icon "button" at bounding box center [56, 243] width 6 height 6
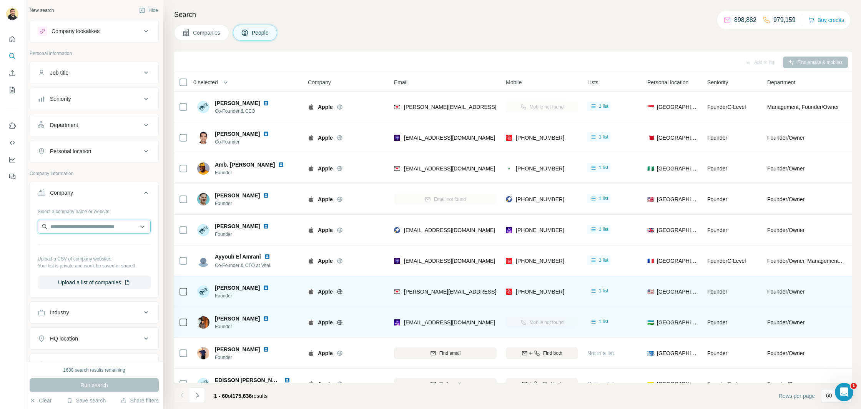
click at [63, 229] on input "text" at bounding box center [94, 226] width 113 height 14
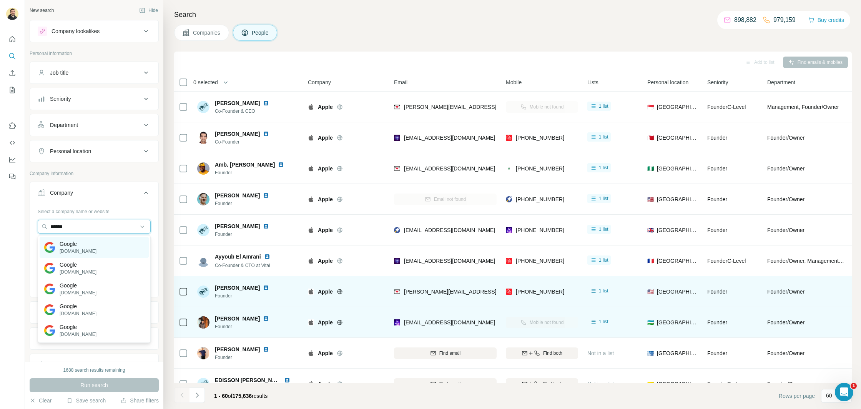
type input "******"
click at [76, 251] on p "[DOMAIN_NAME]" at bounding box center [78, 251] width 37 height 7
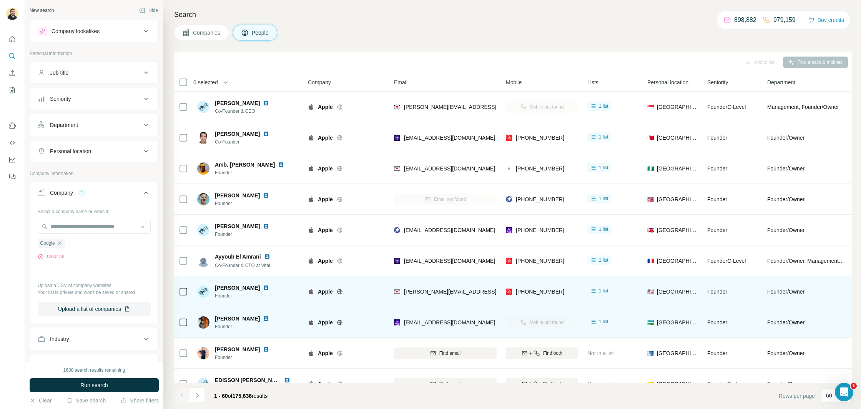
drag, startPoint x: 123, startPoint y: 386, endPoint x: 153, endPoint y: 391, distance: 30.9
click at [123, 386] on button "Run search" at bounding box center [94, 385] width 129 height 14
